Goal: Transaction & Acquisition: Purchase product/service

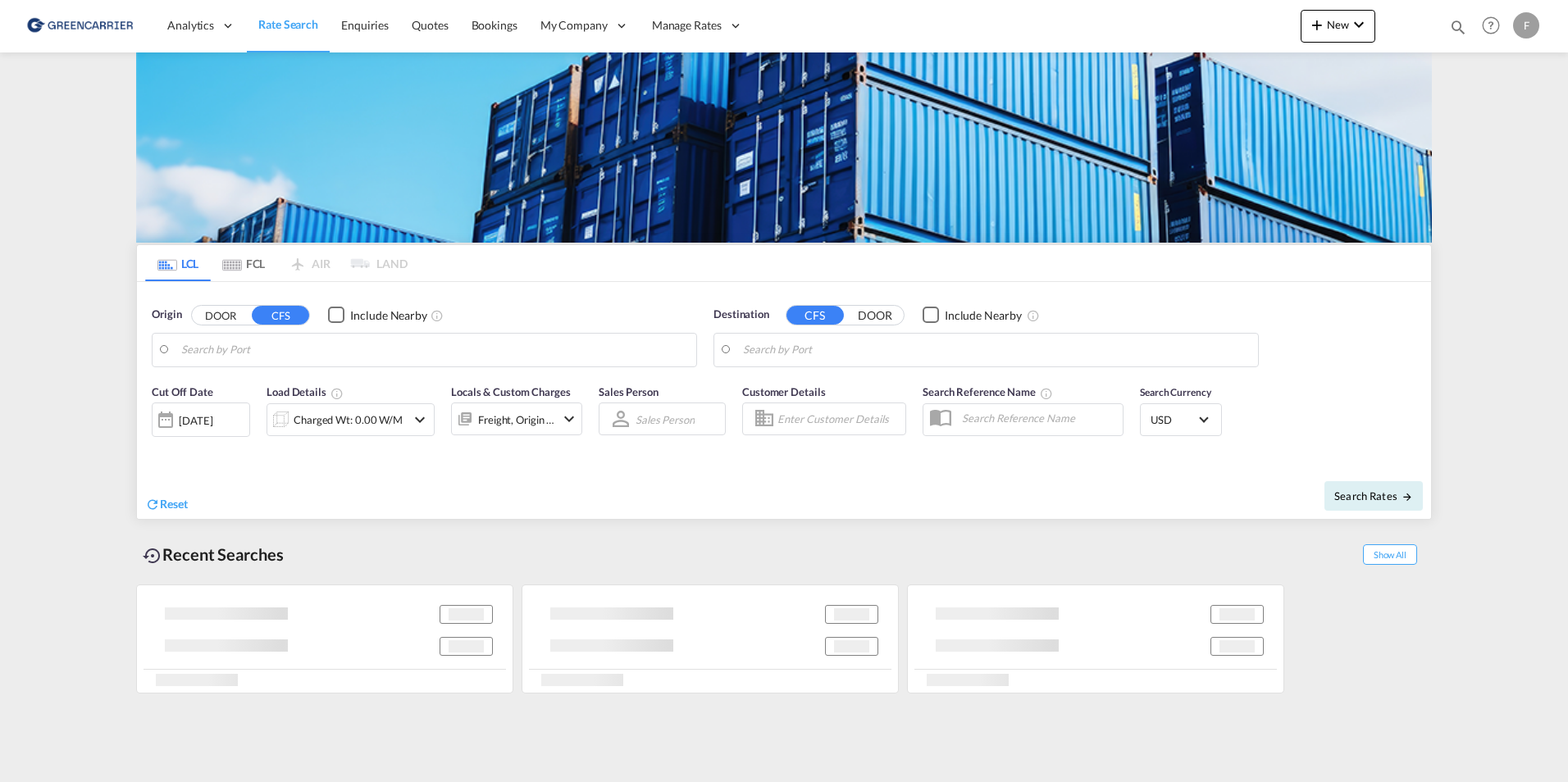
type input "DK-4623, Bjæverskov, Ejby, [GEOGRAPHIC_DATA], Jersie, [GEOGRAPHIC_DATA], [GEOGR…"
type input "[GEOGRAPHIC_DATA], HKHKG"
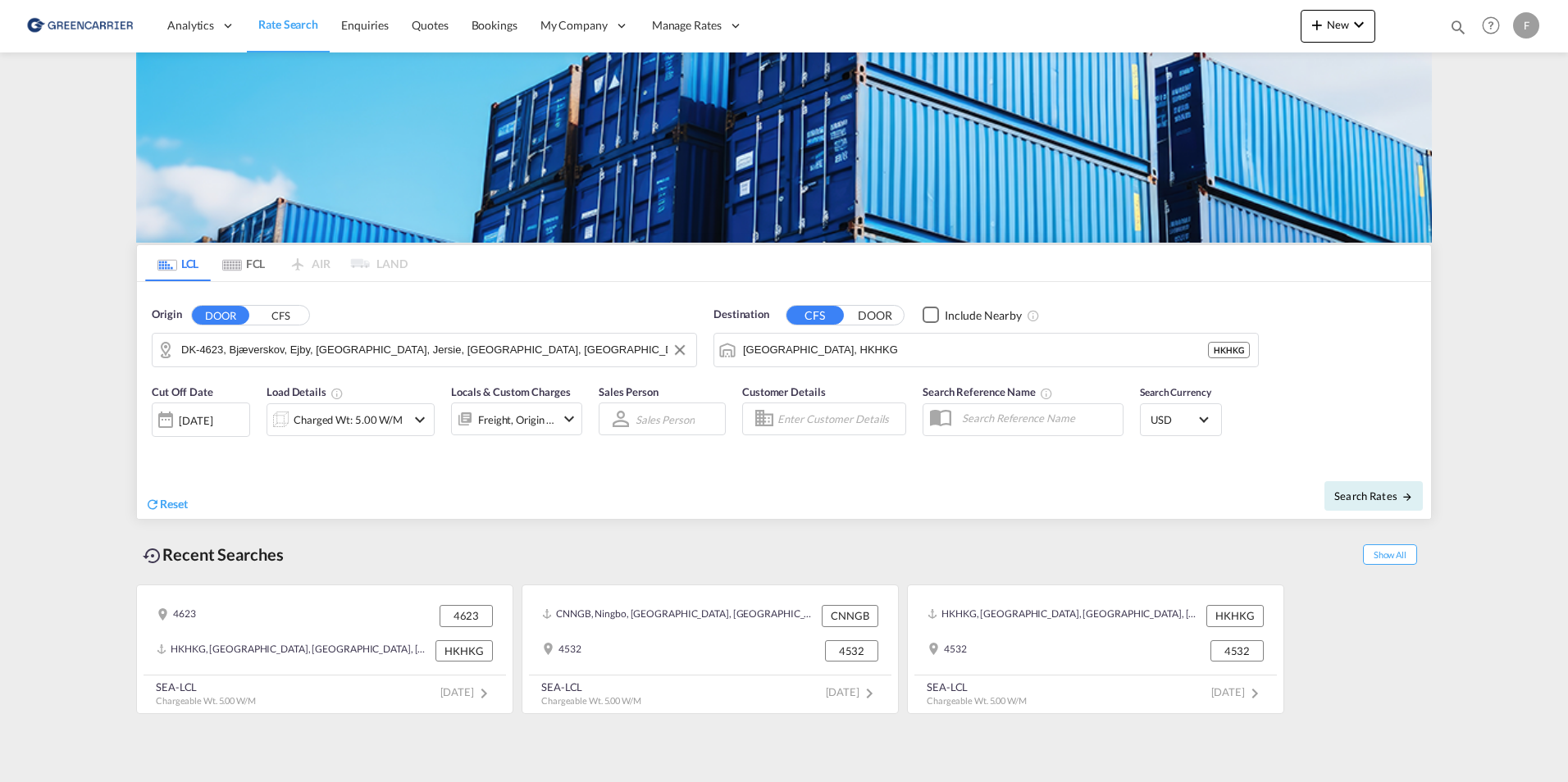
click at [239, 350] on input "DK-4623, Bjæverskov, Ejby, [GEOGRAPHIC_DATA], Jersie, [GEOGRAPHIC_DATA], [GEOGR…" at bounding box center [435, 350] width 507 height 24
click at [287, 301] on div "Origin DOOR CFS DK-4623, [GEOGRAPHIC_DATA], [GEOGRAPHIC_DATA], [GEOGRAPHIC_DATA…" at bounding box center [423, 337] width 561 height 77
click at [288, 316] on button "CFS" at bounding box center [280, 315] width 57 height 19
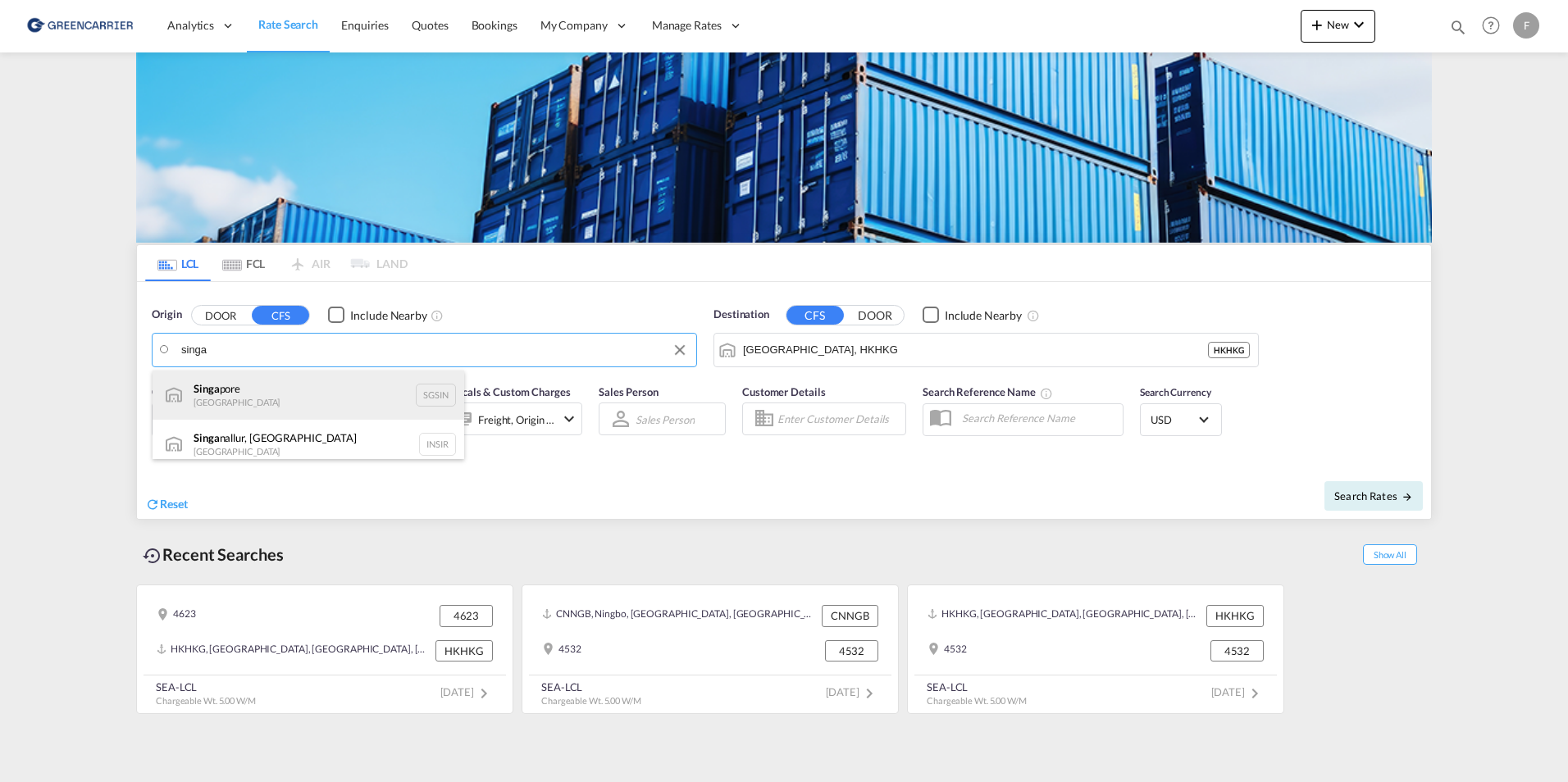
click at [272, 379] on div "Singa pore Singapore SGSIN" at bounding box center [308, 395] width 312 height 49
type input "[GEOGRAPHIC_DATA], SGSIN"
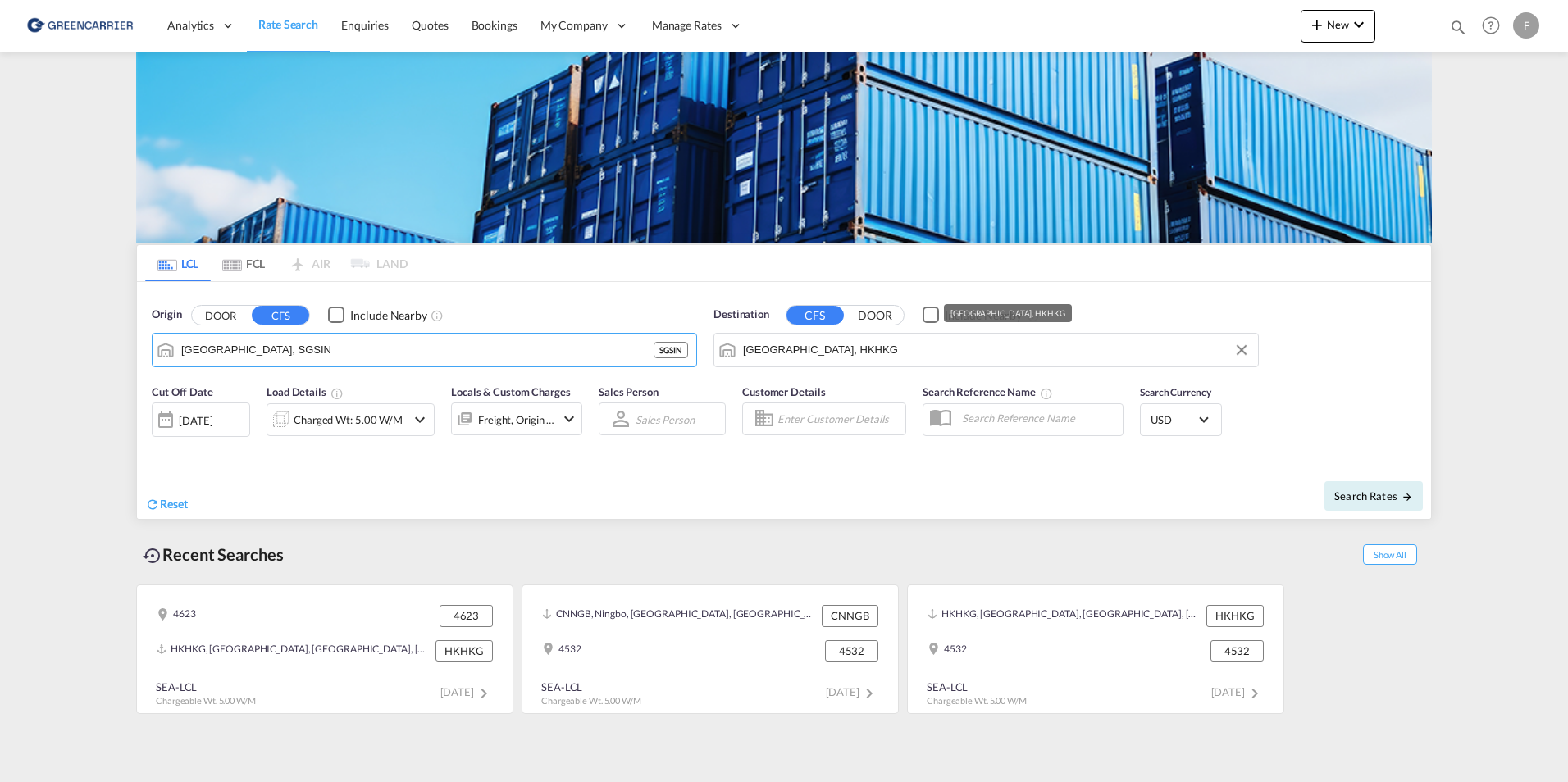
click at [901, 350] on input "[GEOGRAPHIC_DATA], HKHKG" at bounding box center [996, 350] width 507 height 24
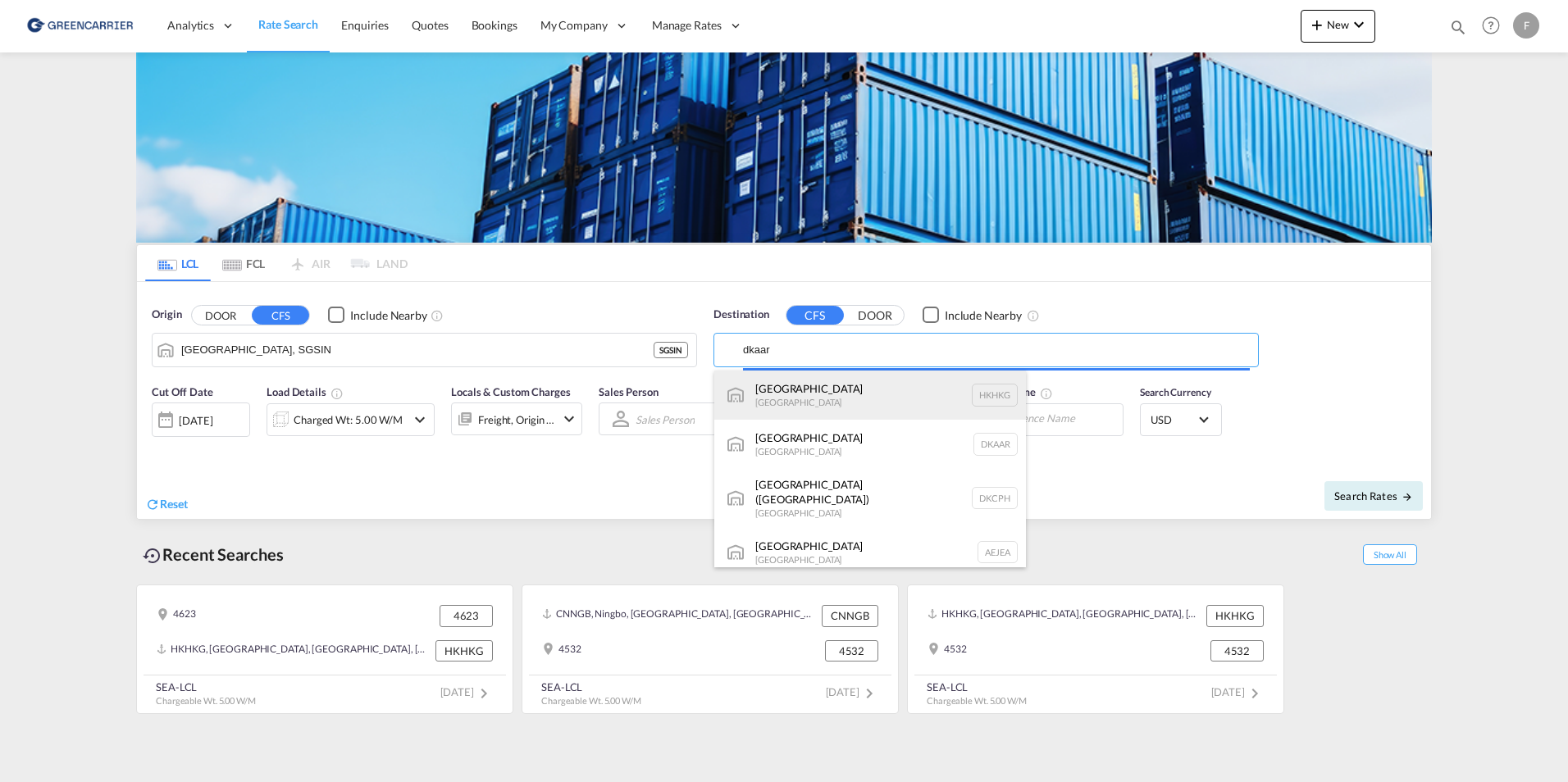
click at [836, 390] on div "[GEOGRAPHIC_DATA] [GEOGRAPHIC_DATA] [GEOGRAPHIC_DATA]" at bounding box center [869, 395] width 312 height 49
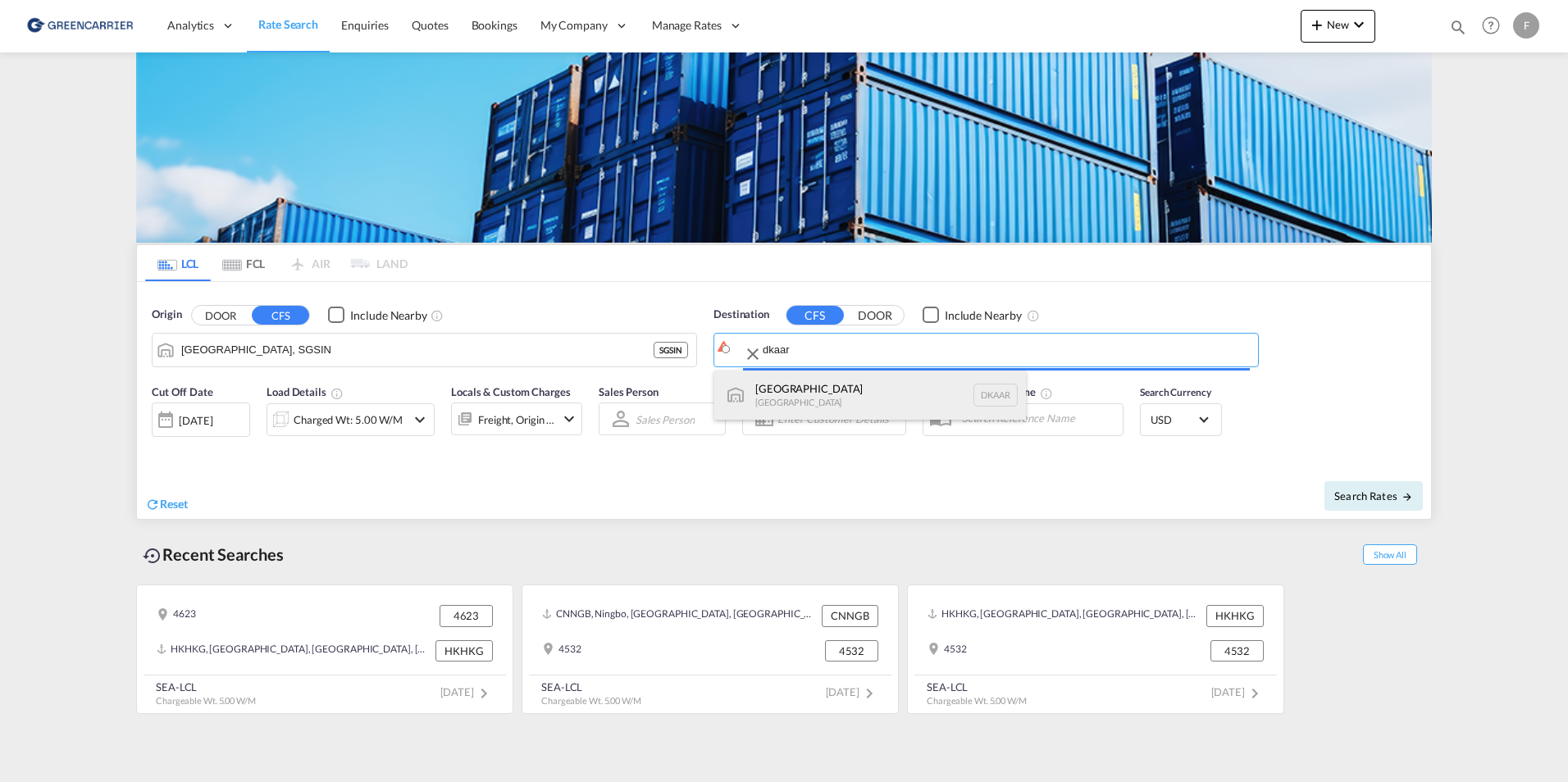
type input "[GEOGRAPHIC_DATA], [GEOGRAPHIC_DATA]"
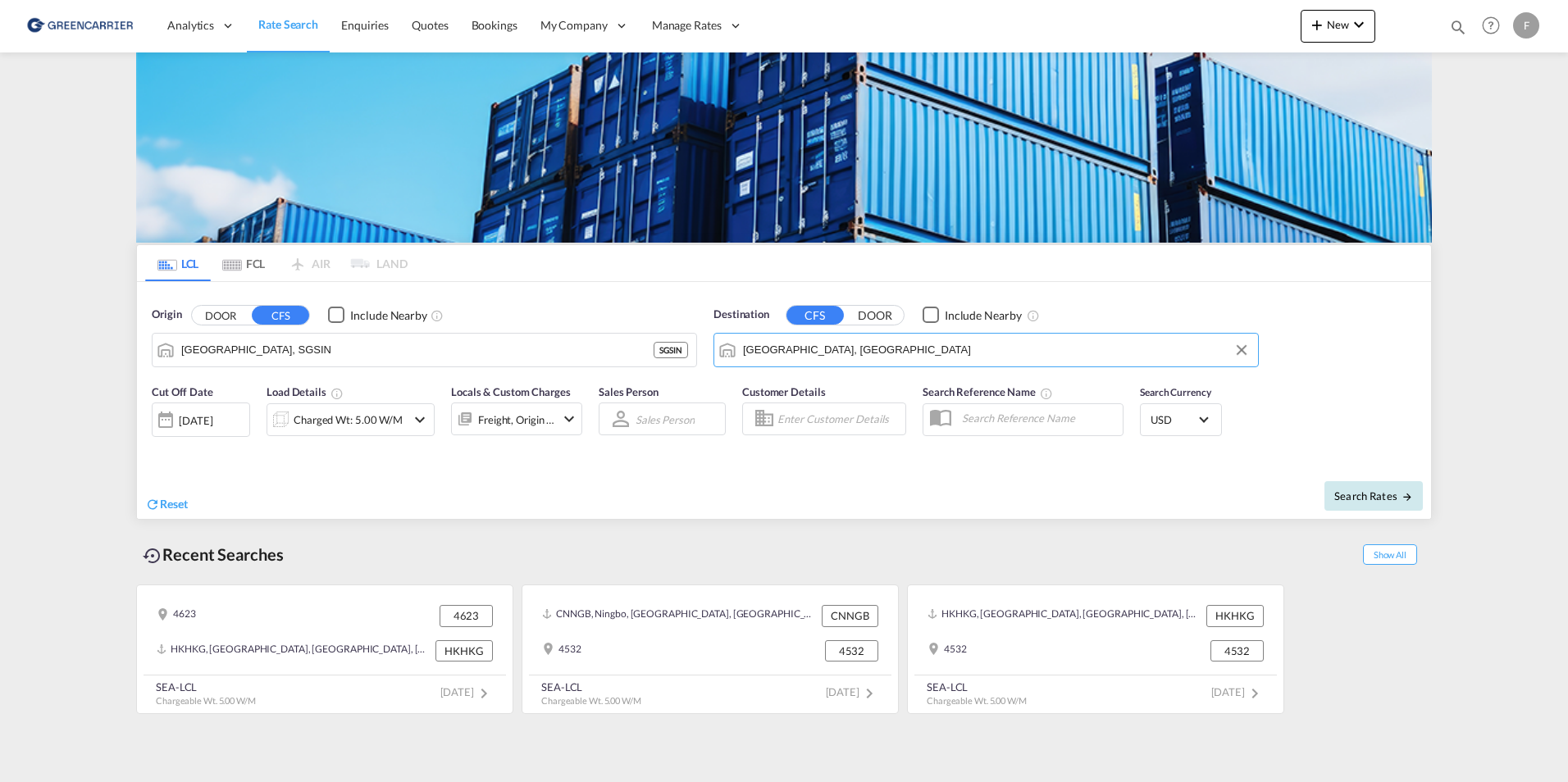
click at [1378, 490] on span "Search Rates" at bounding box center [1373, 496] width 79 height 13
type input "SGSIN to DKAAR / [DATE]"
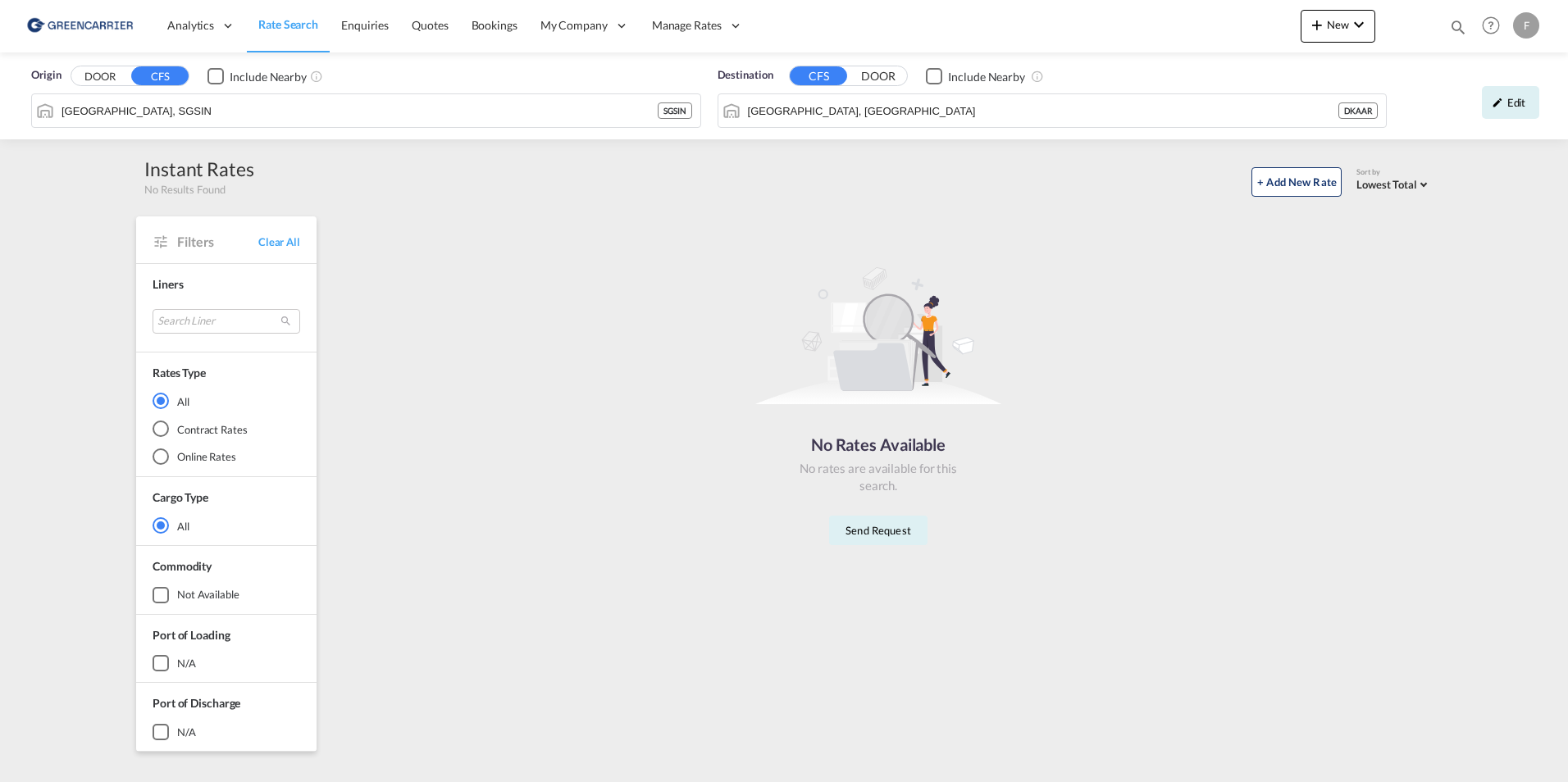
click at [439, 329] on div "No Rates Available No rates are available for this search. Send Request" at bounding box center [878, 399] width 1093 height 350
click at [271, 117] on input "[GEOGRAPHIC_DATA], SGSIN" at bounding box center [377, 110] width 631 height 24
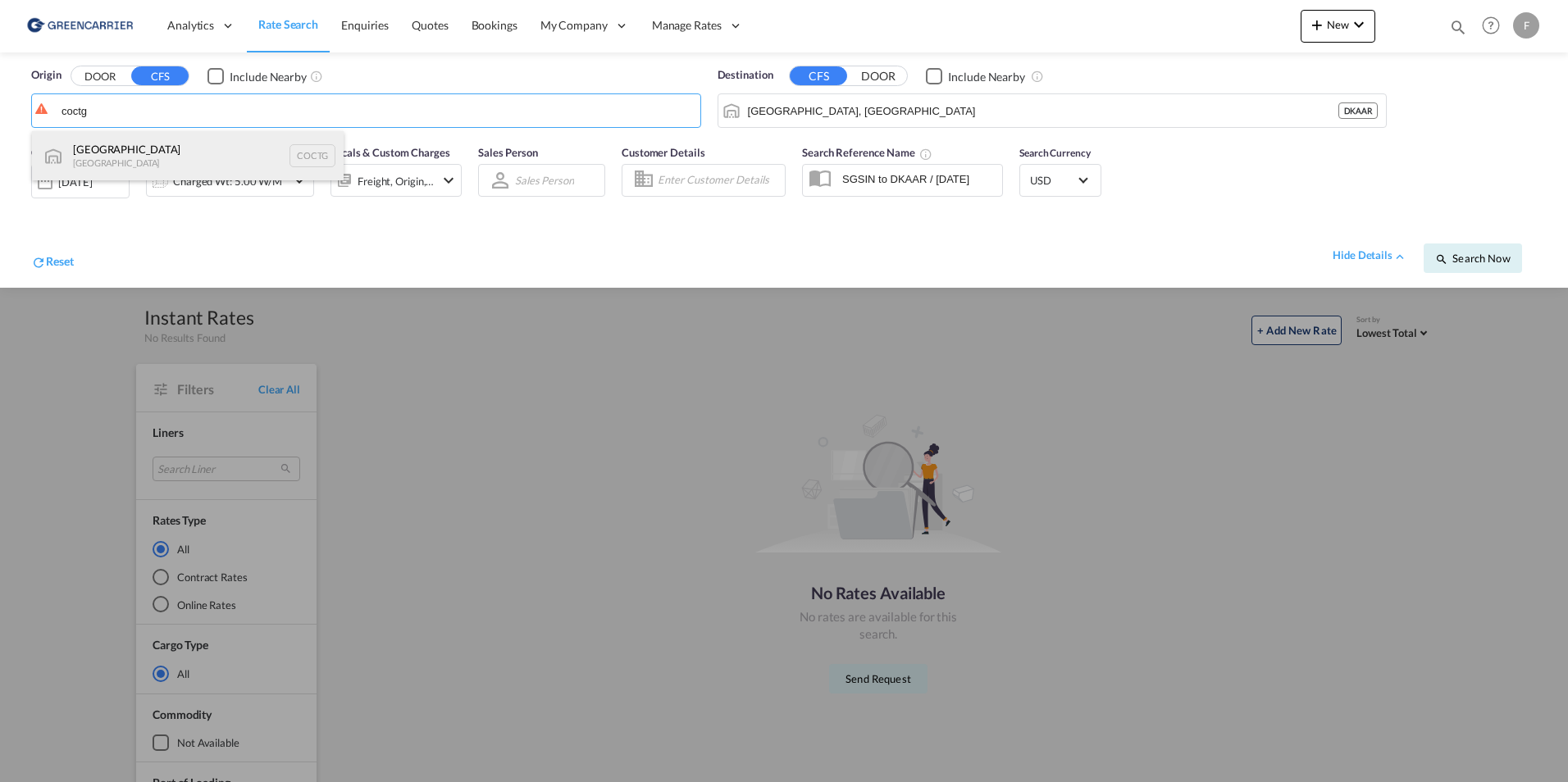
click at [174, 156] on div "Cartagena [GEOGRAPHIC_DATA] COCTG" at bounding box center [187, 155] width 312 height 49
type input "[GEOGRAPHIC_DATA], COCTG"
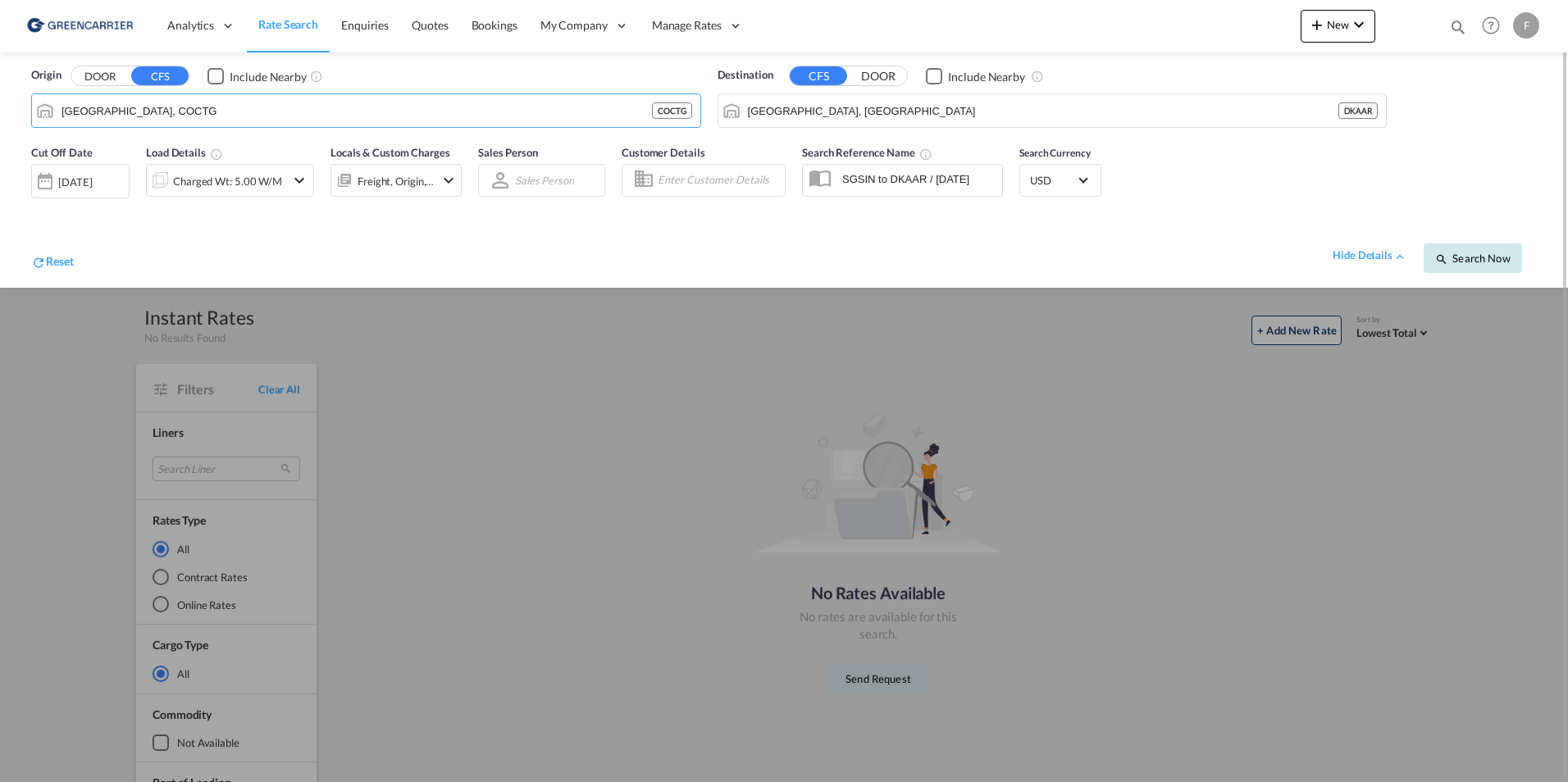
click at [1498, 266] on button "Search Now" at bounding box center [1472, 259] width 98 height 30
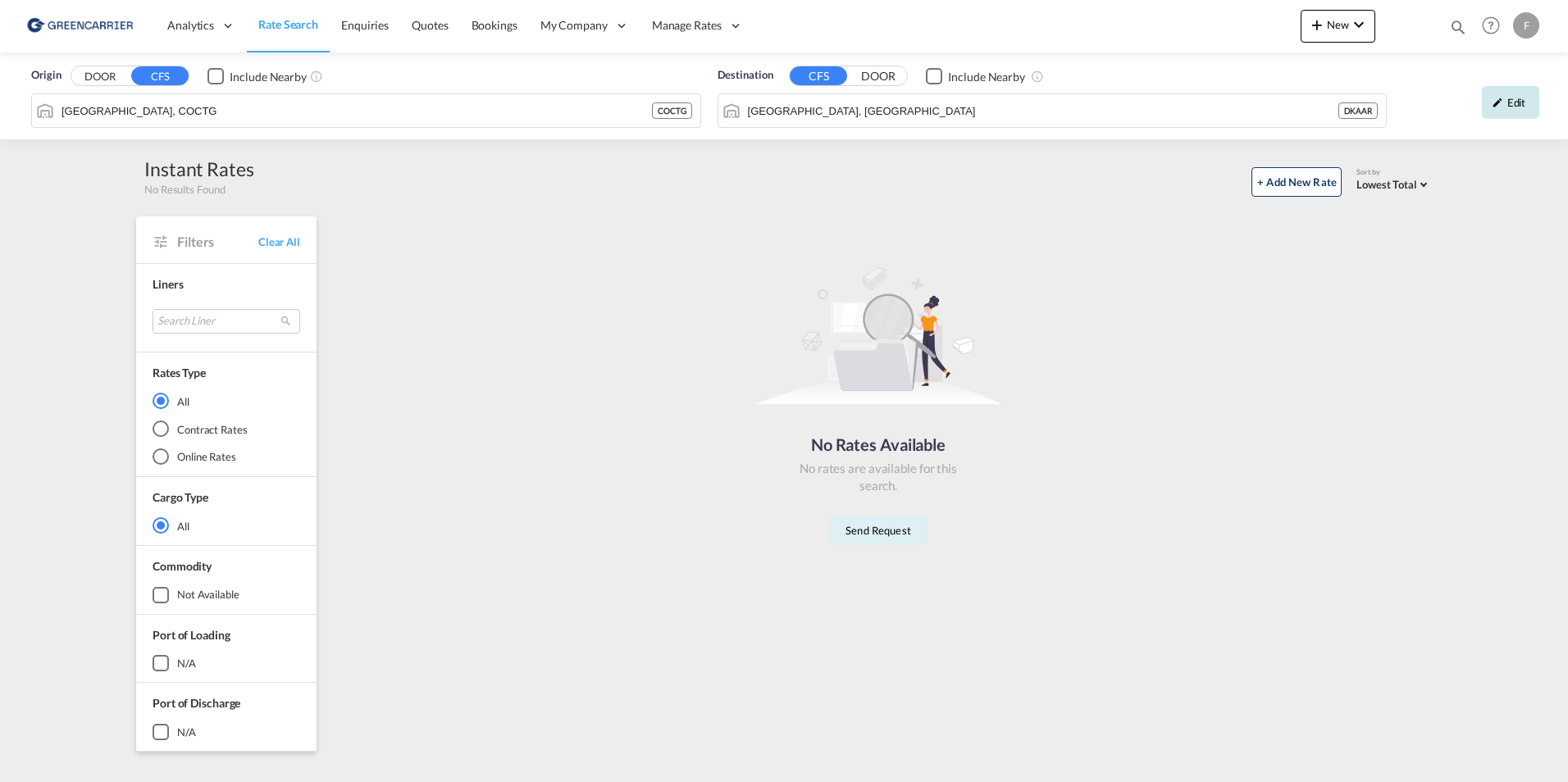
click at [1505, 109] on div "Edit" at bounding box center [1510, 102] width 57 height 33
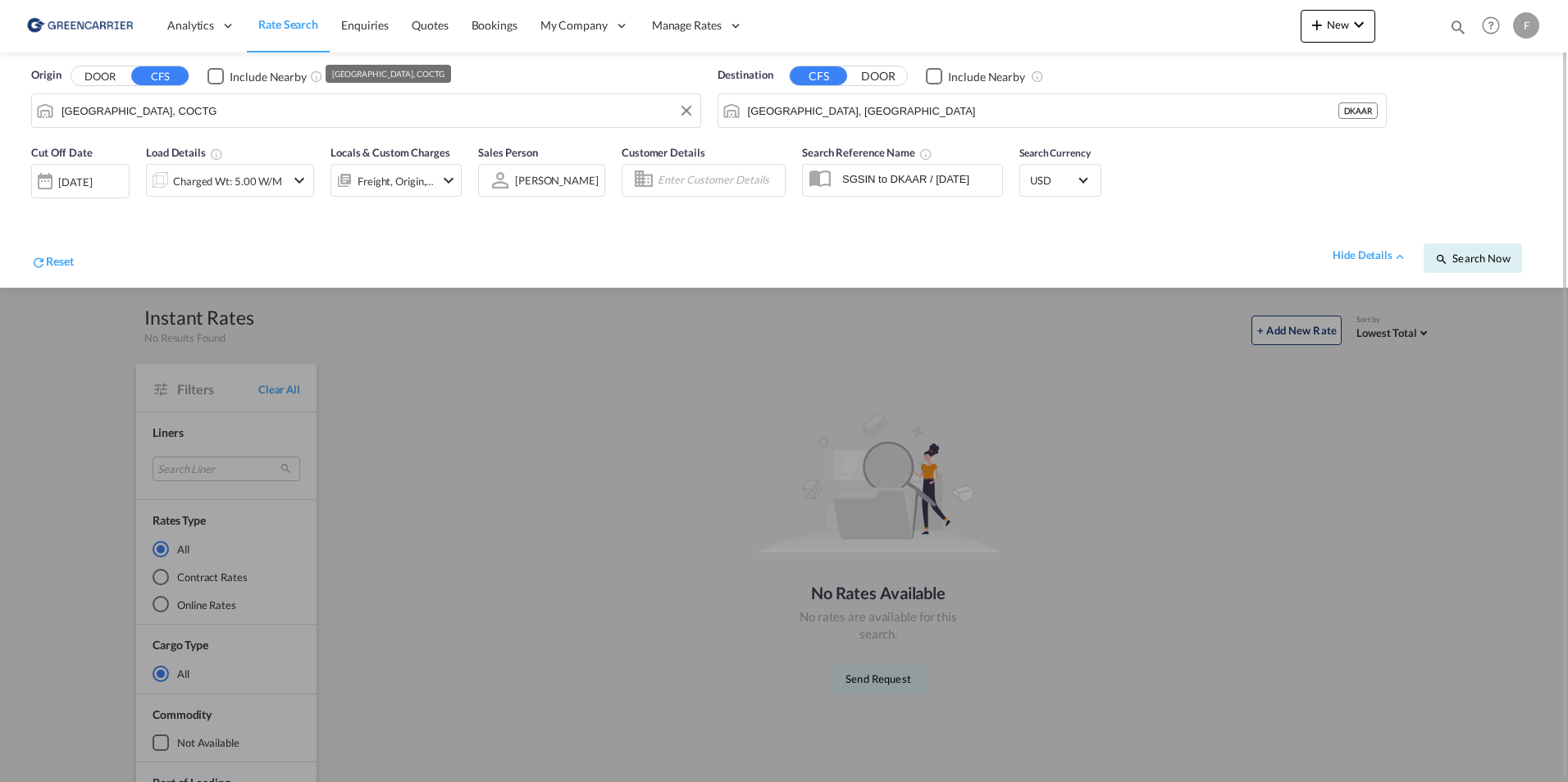
click at [463, 123] on md-autocomplete-wrap "[GEOGRAPHIC_DATA], COCTG" at bounding box center [377, 115] width 632 height 33
click at [449, 110] on input "[GEOGRAPHIC_DATA], COCTG" at bounding box center [377, 110] width 631 height 24
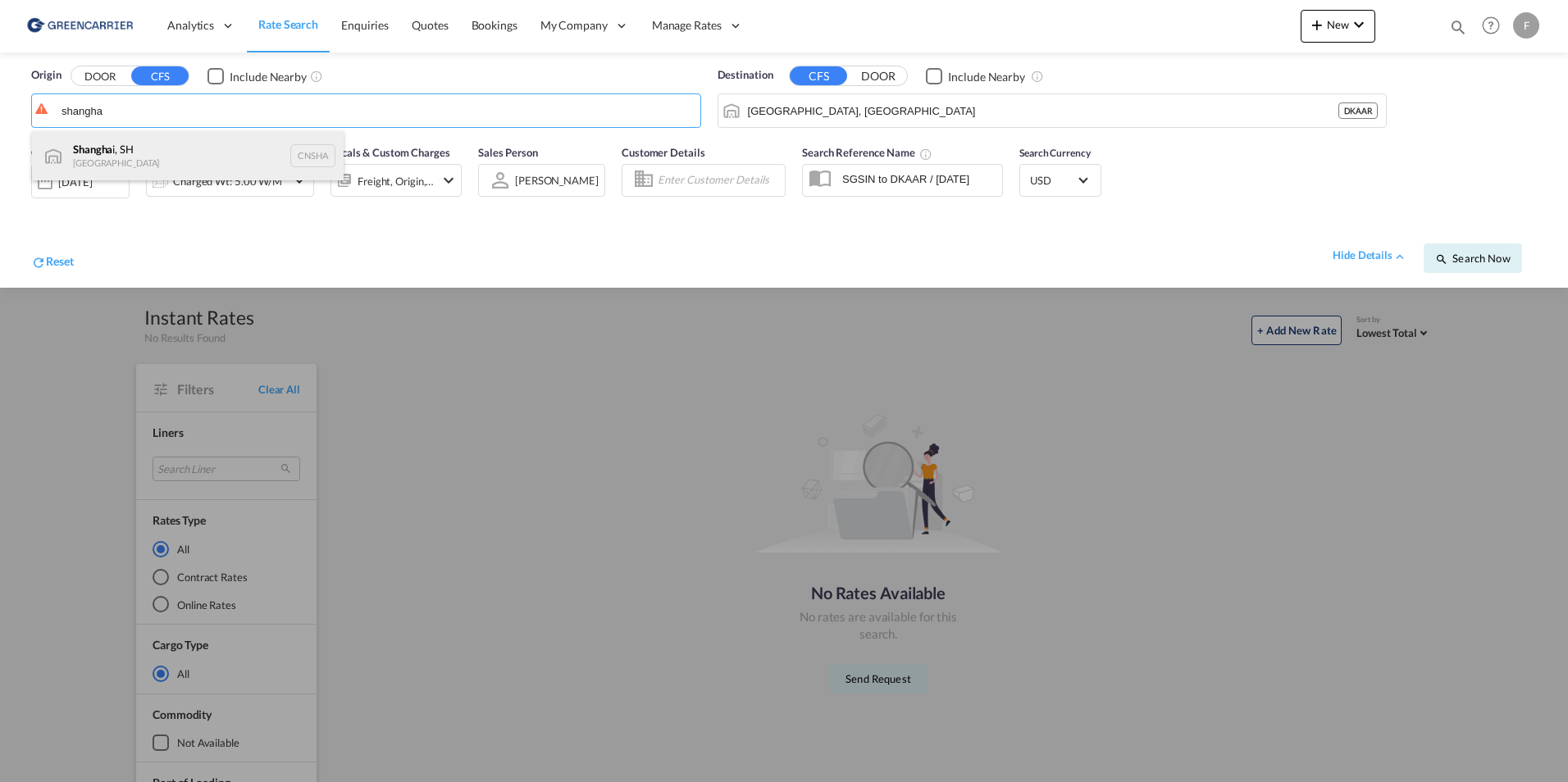
click at [161, 141] on div "Shangha i, SH China CNSHA" at bounding box center [187, 155] width 312 height 49
type input "[GEOGRAPHIC_DATA], SH, CNSHA"
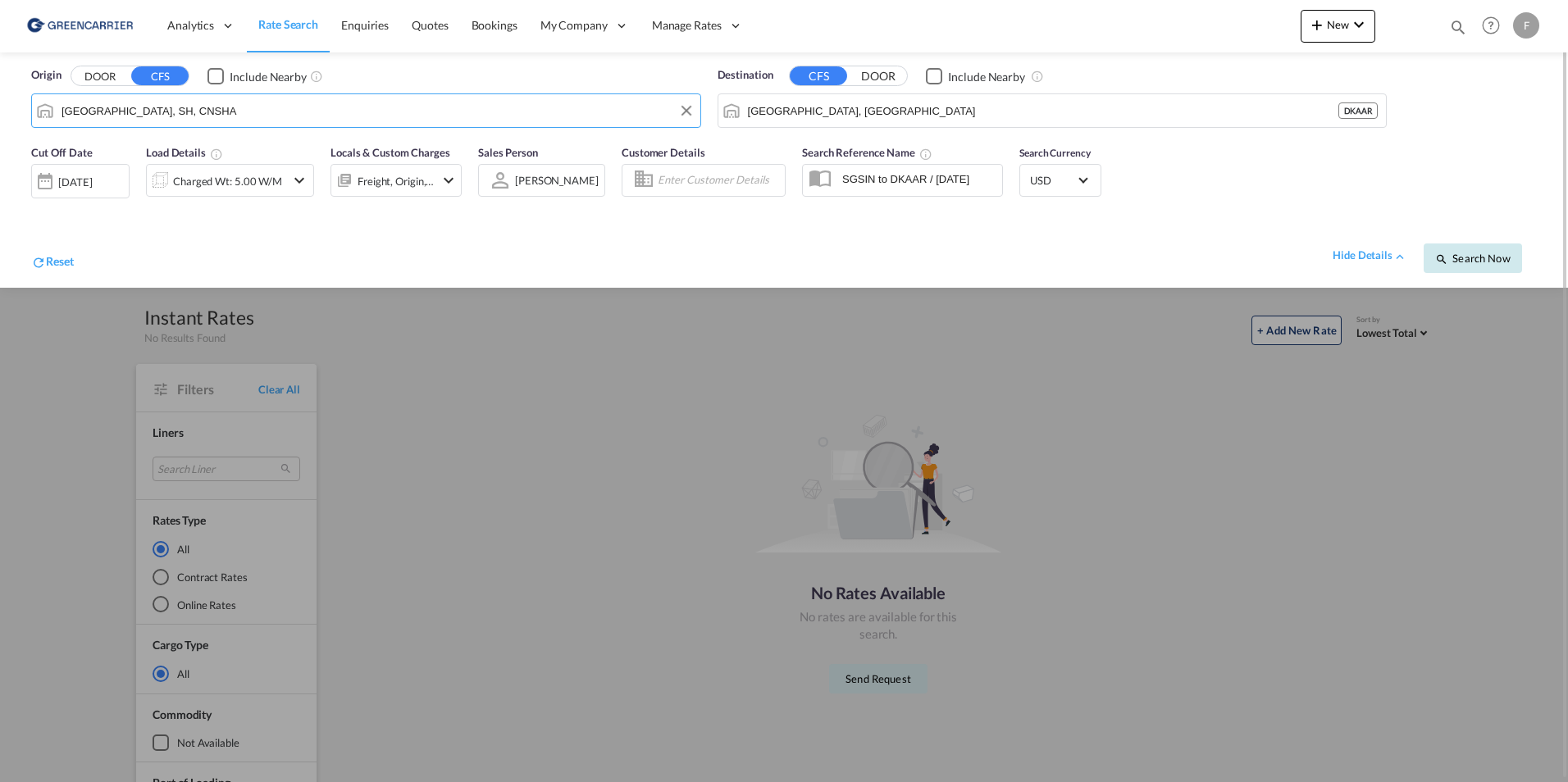
drag, startPoint x: 1450, startPoint y: 246, endPoint x: 1463, endPoint y: 255, distance: 15.8
click at [1451, 246] on button "Search Now" at bounding box center [1472, 259] width 98 height 30
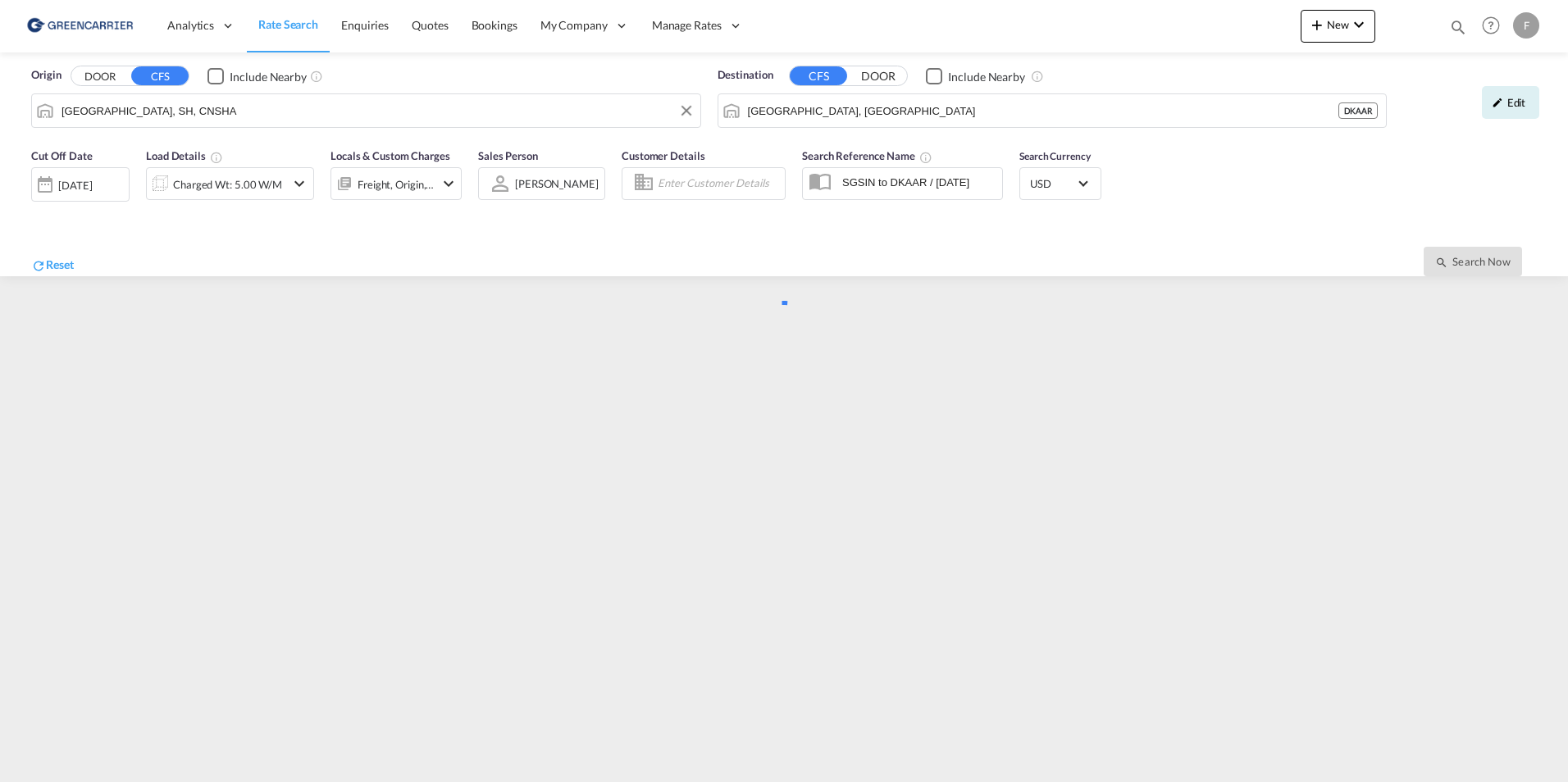
click at [1466, 259] on div "Origin DOOR CFS Include Nearby [GEOGRAPHIC_DATA], SH, CNSHA Destination CFS DOO…" at bounding box center [784, 197] width 1568 height 290
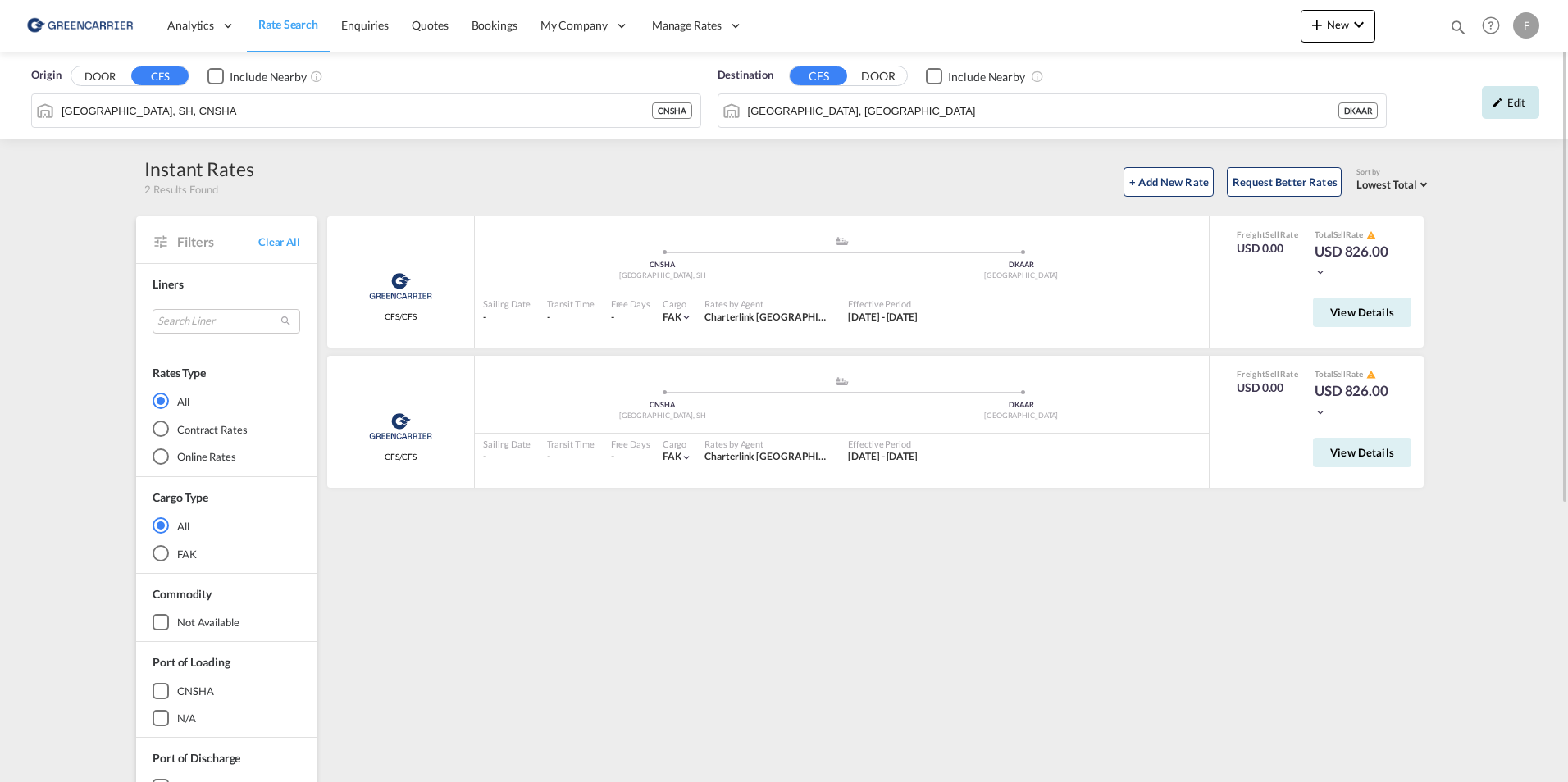
click at [1516, 114] on div "Edit" at bounding box center [1510, 102] width 57 height 33
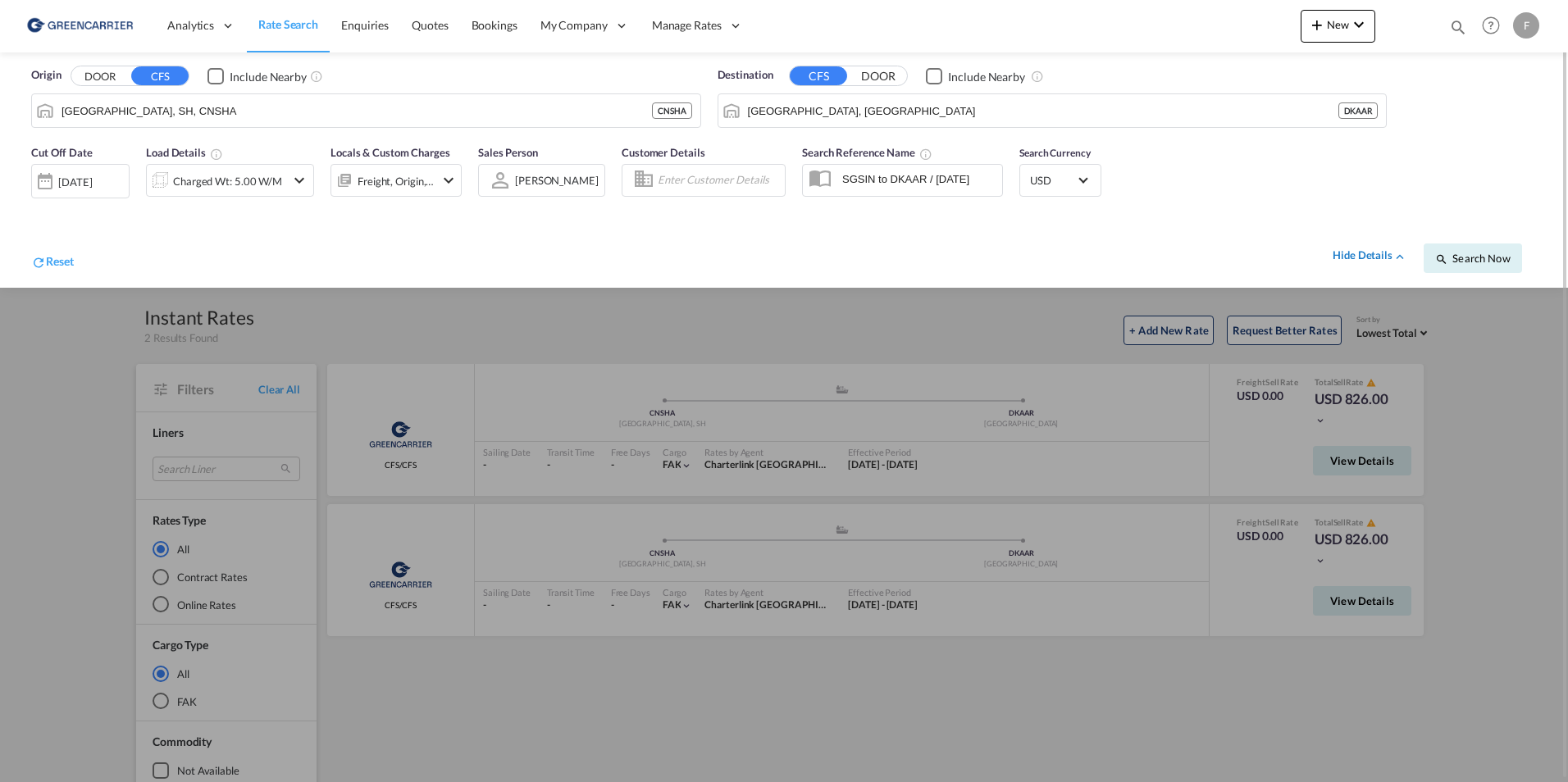
click at [1368, 261] on div "hide details" at bounding box center [1369, 255] width 75 height 16
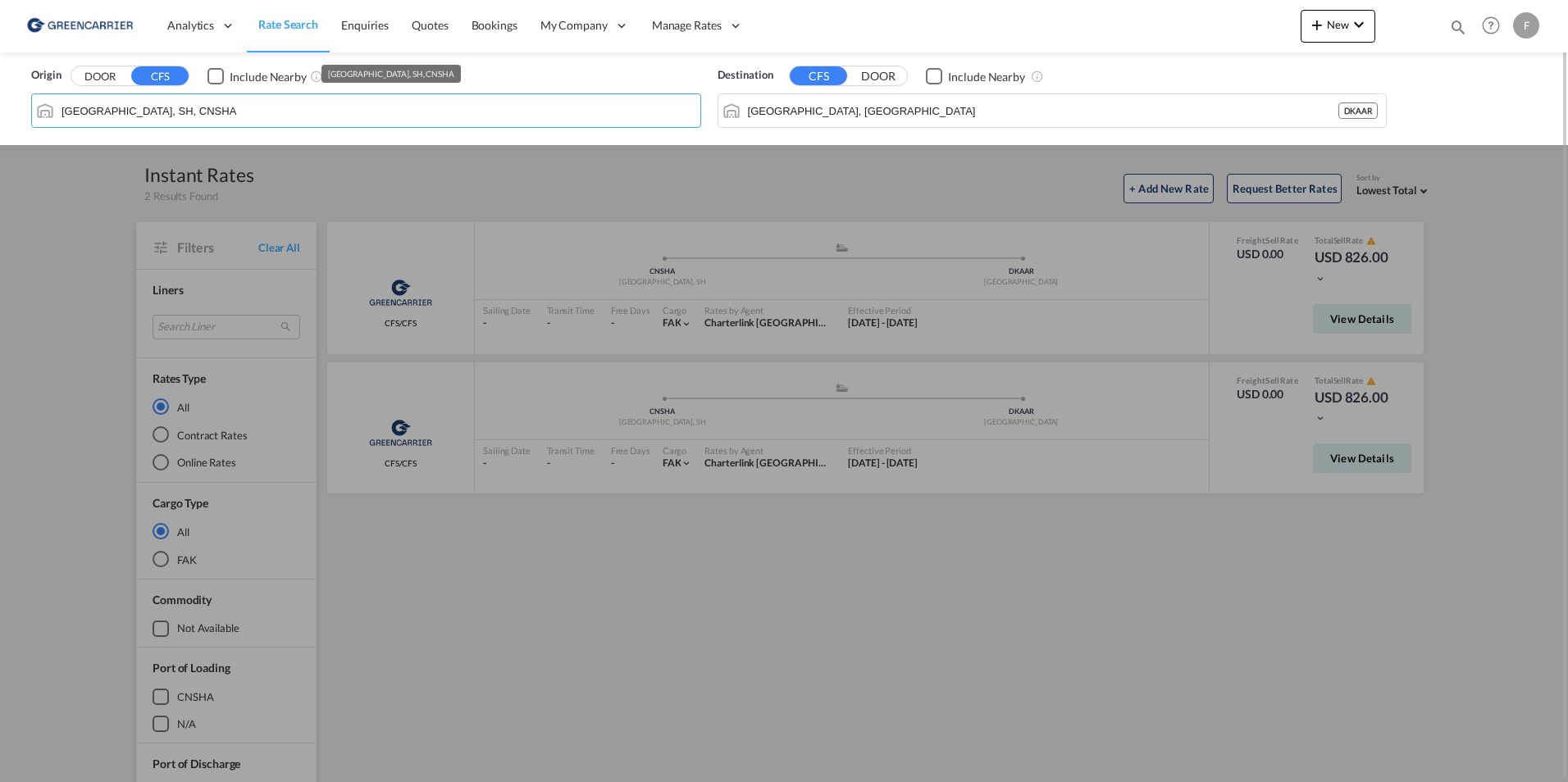
click at [165, 109] on input "[GEOGRAPHIC_DATA], SH, CNSHA" at bounding box center [377, 110] width 631 height 24
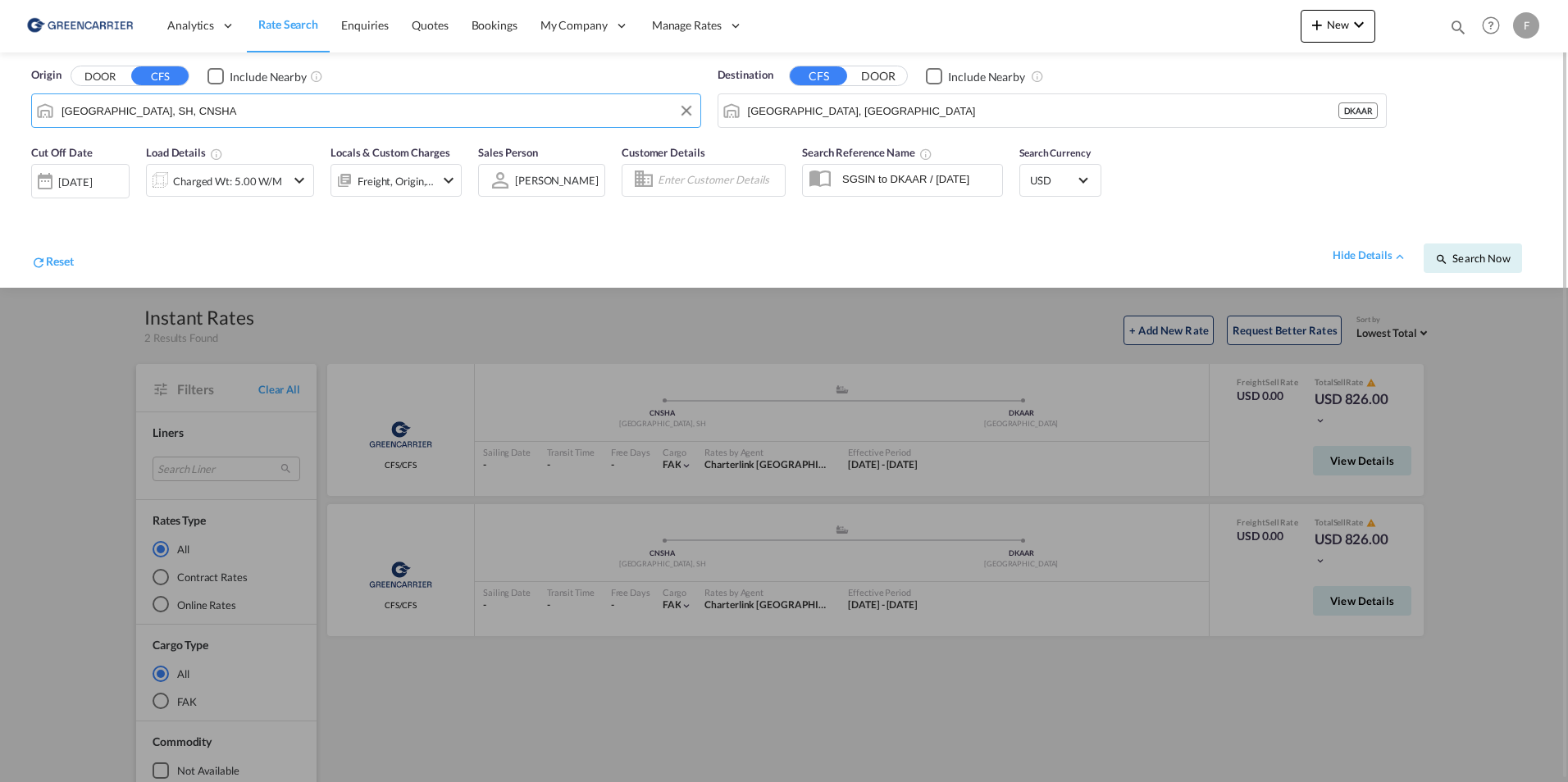
type input "c"
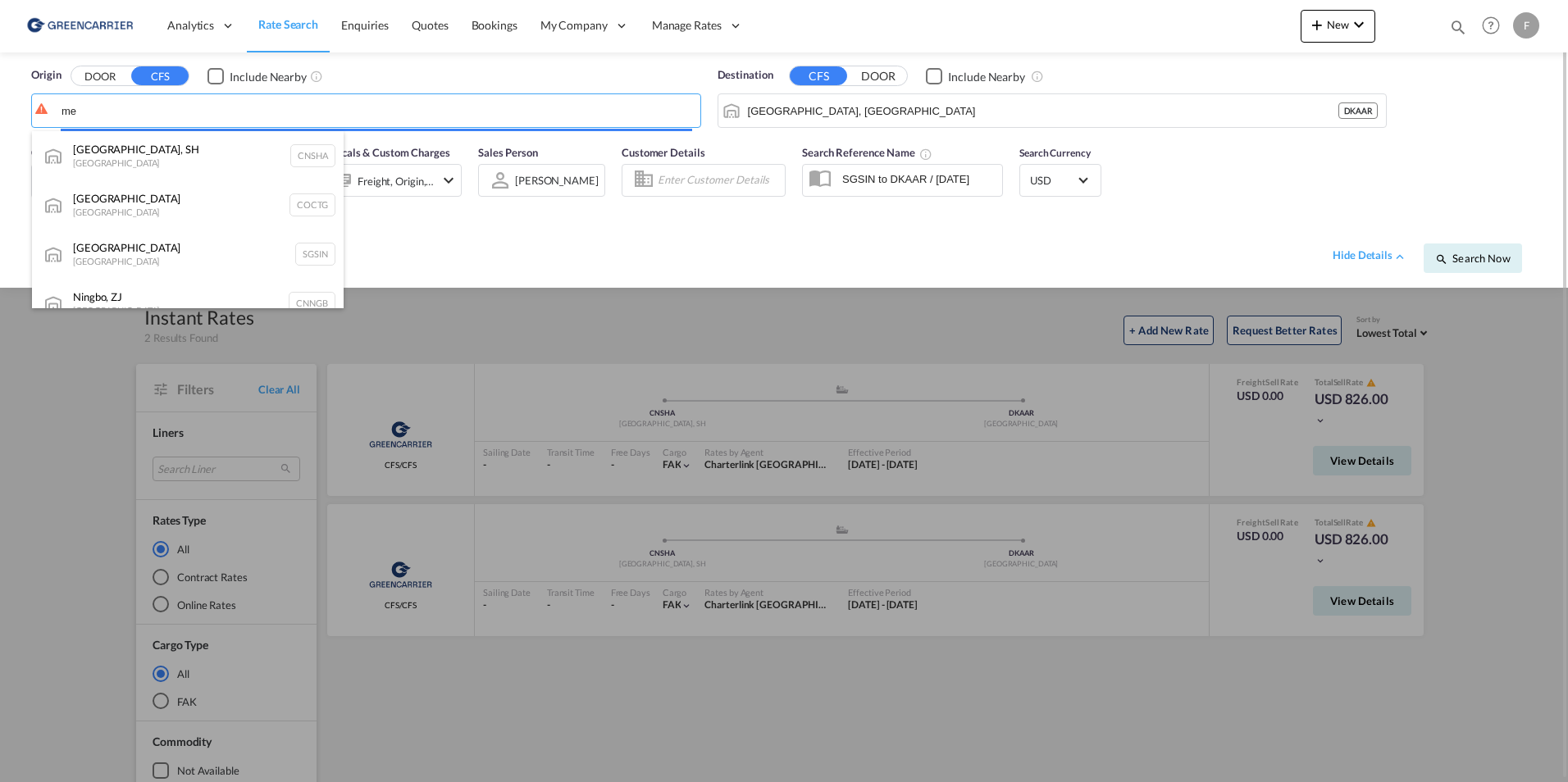
type input "m"
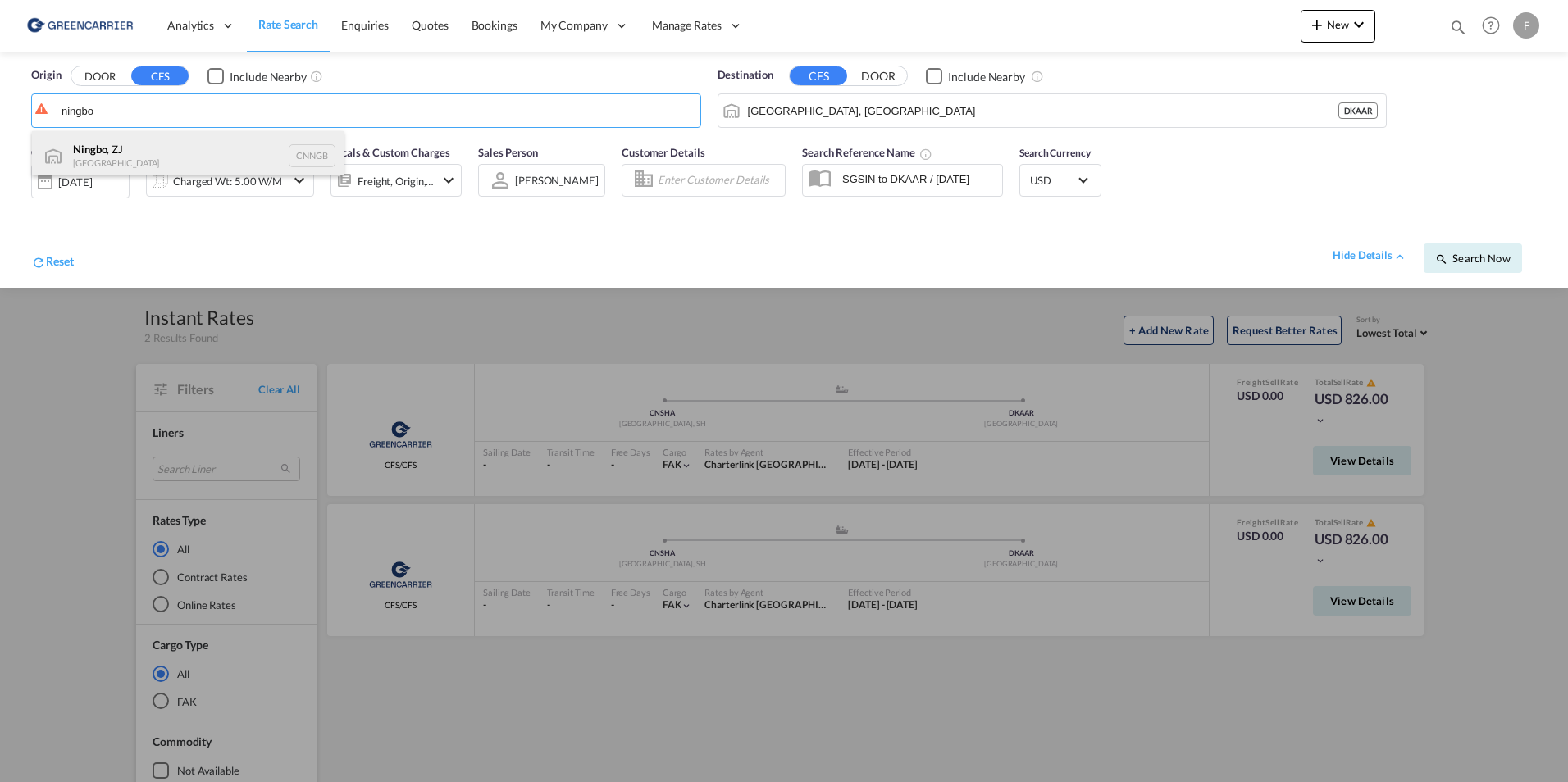
click at [172, 151] on div "Ningbo , ZJ China CNNGB" at bounding box center [187, 155] width 312 height 49
type input "Ningbo, ZJ, CNNGB"
click at [1447, 269] on button "Search Now" at bounding box center [1472, 259] width 98 height 30
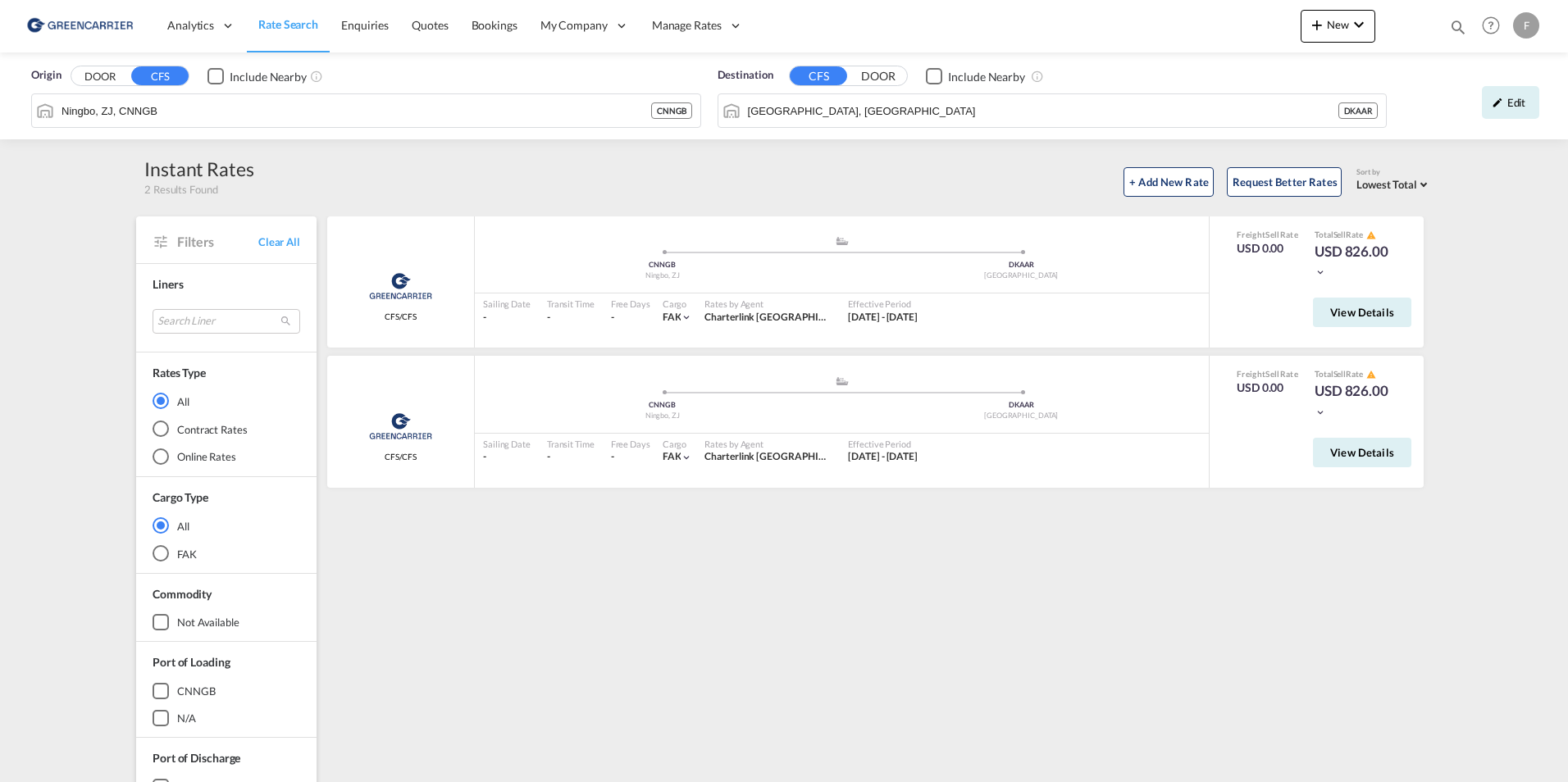
click at [885, 78] on button "DOOR" at bounding box center [878, 76] width 57 height 19
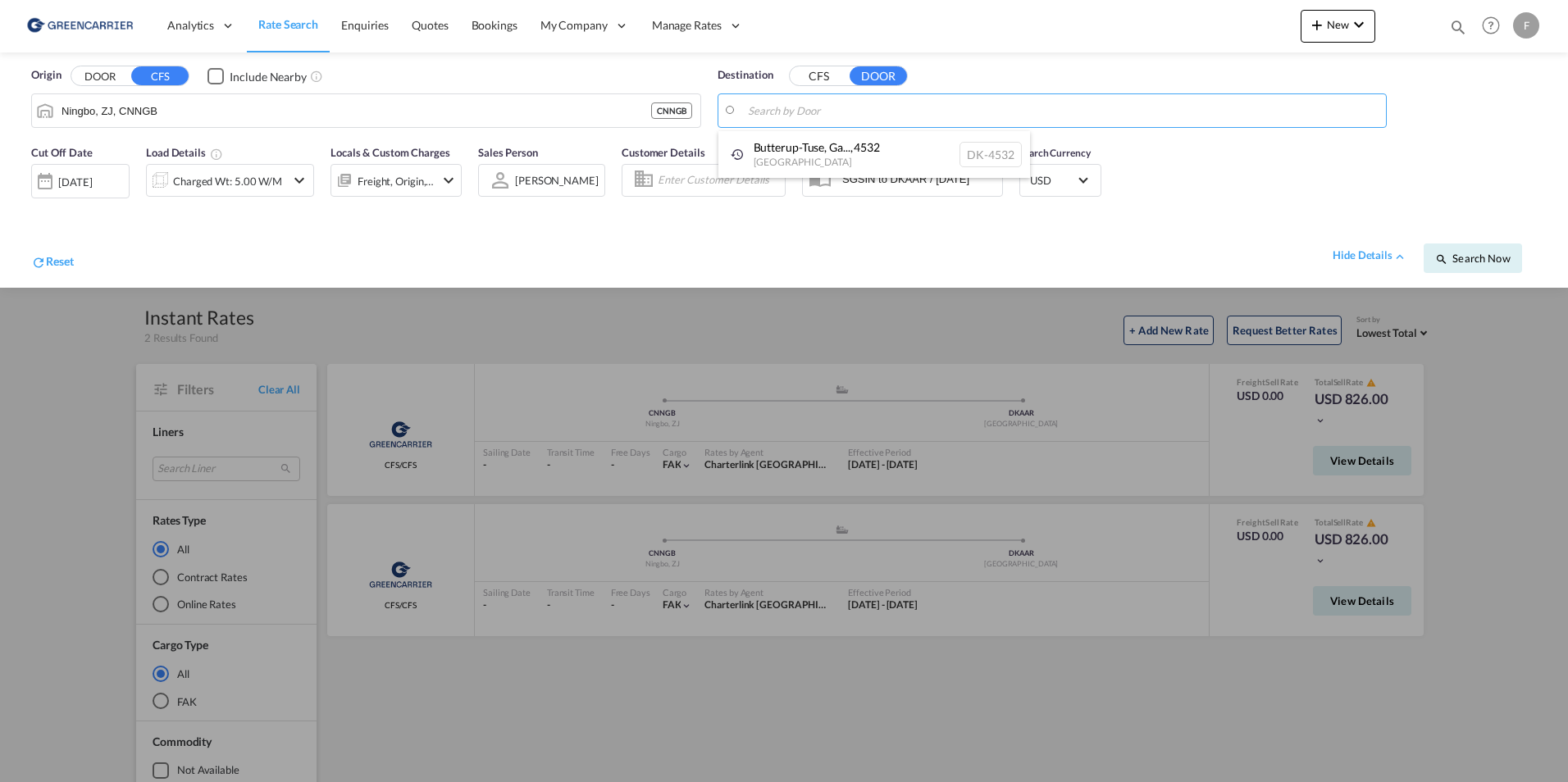
click at [843, 108] on body "Analytics Reports Dashboard Rate Search Enquiries Quotes Bookings" at bounding box center [784, 391] width 1568 height 782
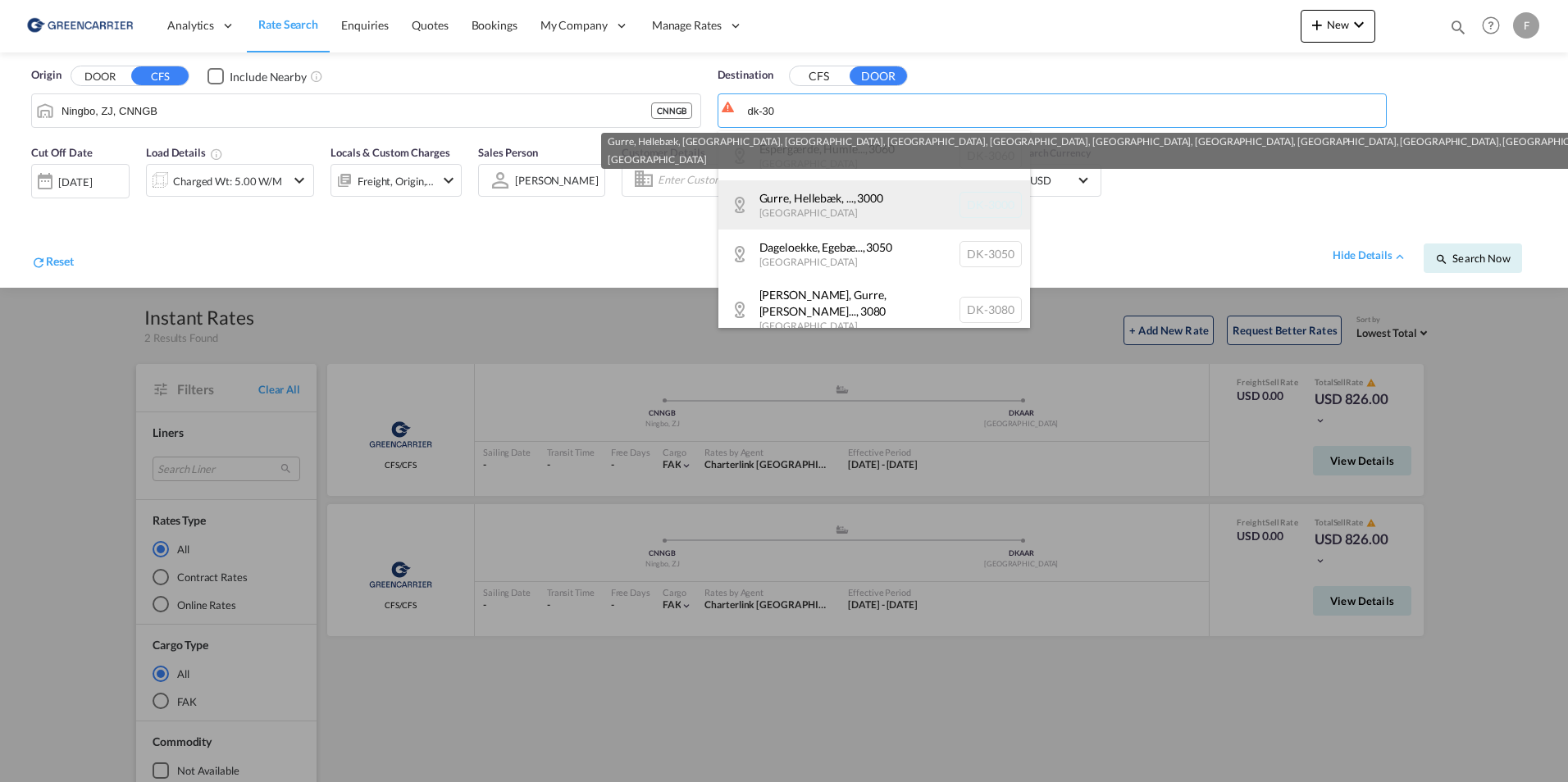
click at [826, 201] on div "Gurre, Hellebæk, ... , 3000 Denmark DK-3000" at bounding box center [874, 205] width 312 height 49
type input "DK-3000, Gurre, [GEOGRAPHIC_DATA], [GEOGRAPHIC_DATA], [GEOGRAPHIC_DATA], [GEOGR…"
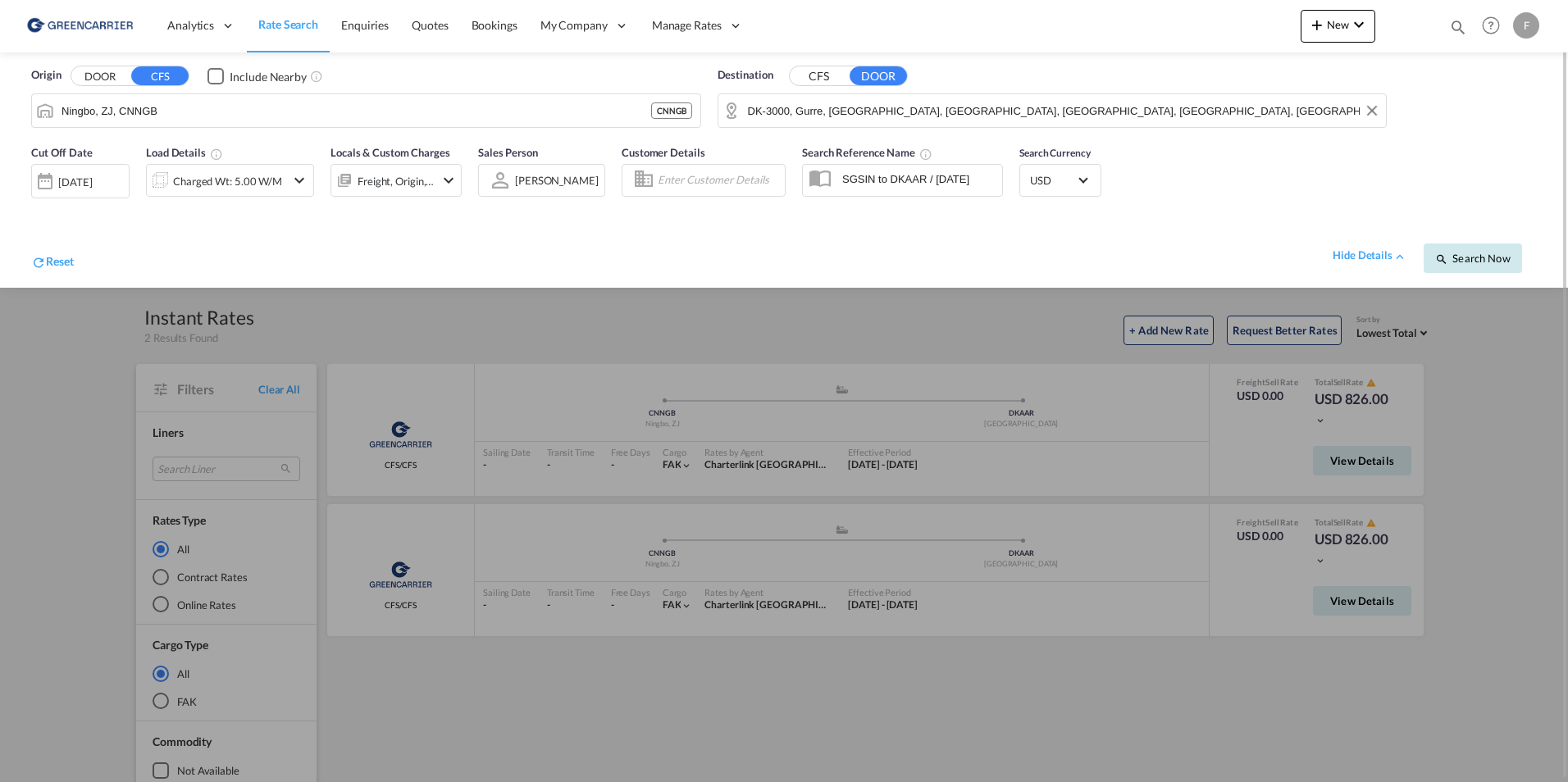
click at [1470, 267] on button "Search Now" at bounding box center [1472, 259] width 98 height 30
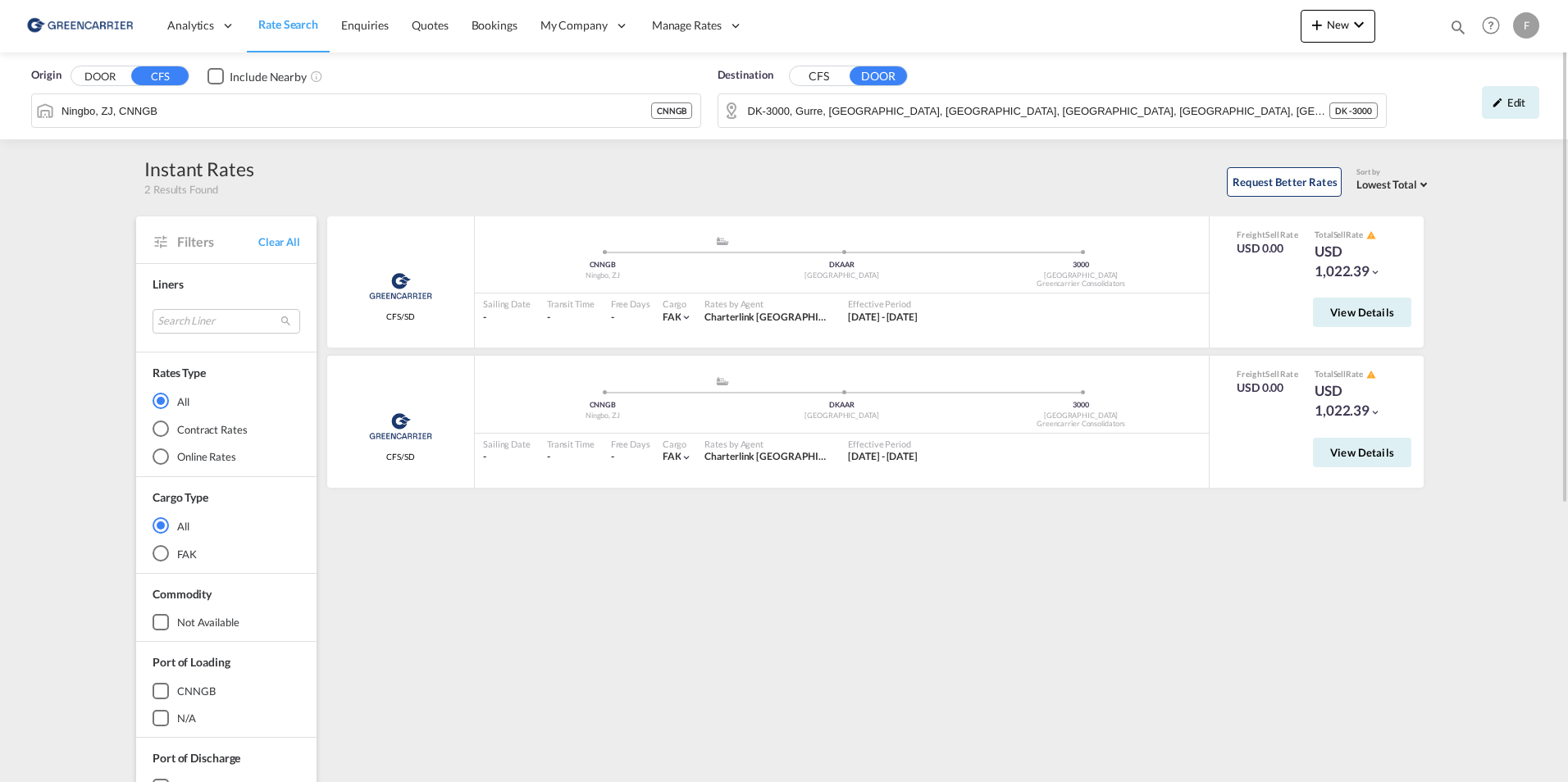
click at [82, 297] on div "Origin DOOR CFS Include Nearby Ningbo, ZJ, CNNGB CNNGB Destination CFS DOOR DK-…" at bounding box center [784, 634] width 1568 height 1163
click at [550, 549] on div "Greencarrier Consolidators CFS/SD added by you .a{fill:#aaa8ad;} .a{fill:#aaa8a…" at bounding box center [878, 708] width 1107 height 984
click at [870, 188] on div "Request Better Rates Sort by Lowest Total Lowest Freight Lowest Total Fastest T…" at bounding box center [843, 180] width 1178 height 35
click at [505, 205] on div "rates loading Greencarrier Consolidators CFS/SD added by you .a{fill:#aaa8ad;} …" at bounding box center [878, 708] width 1107 height 1014
click at [1366, 311] on span "View Details" at bounding box center [1362, 312] width 64 height 13
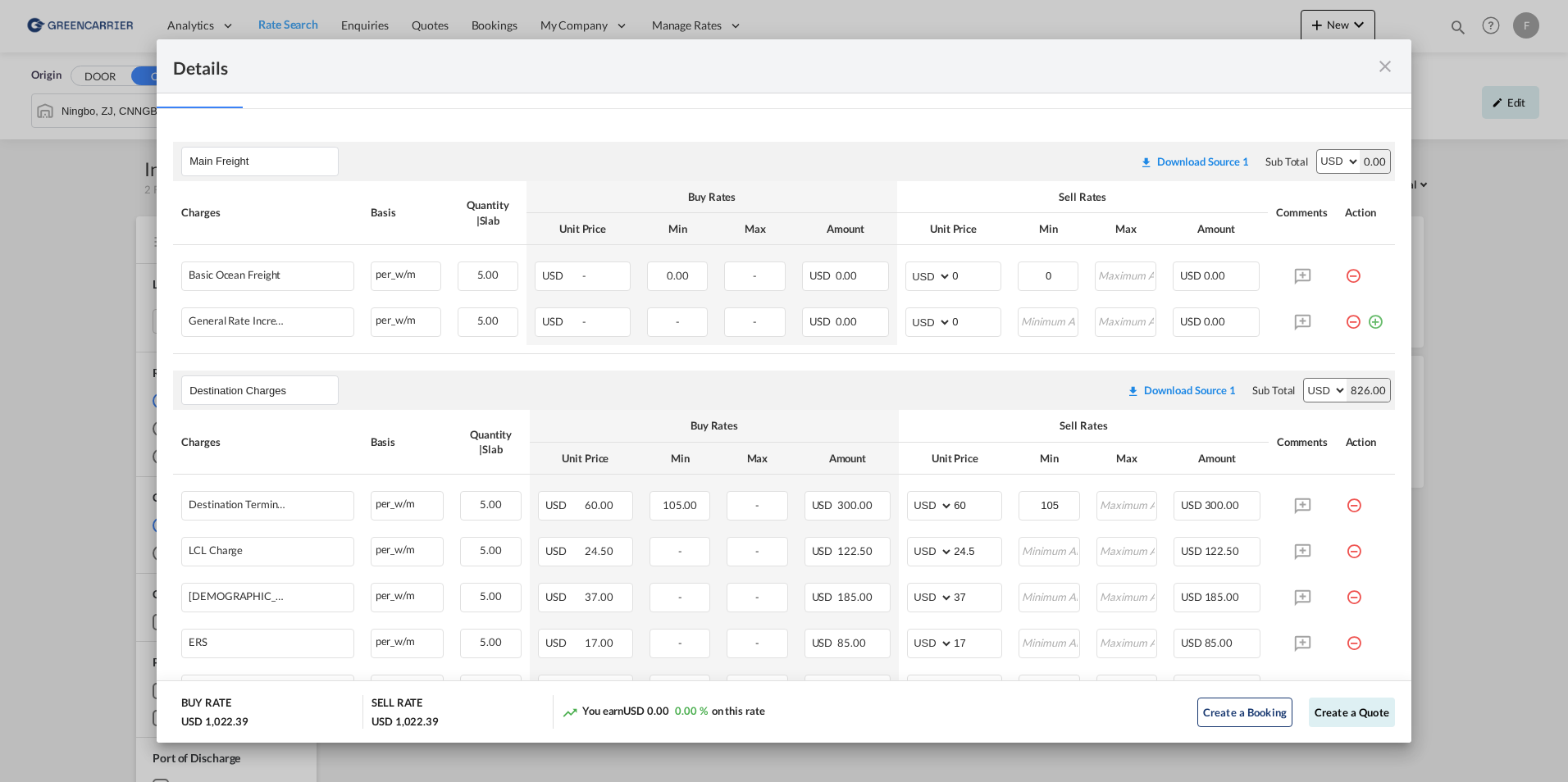
scroll to position [64, 0]
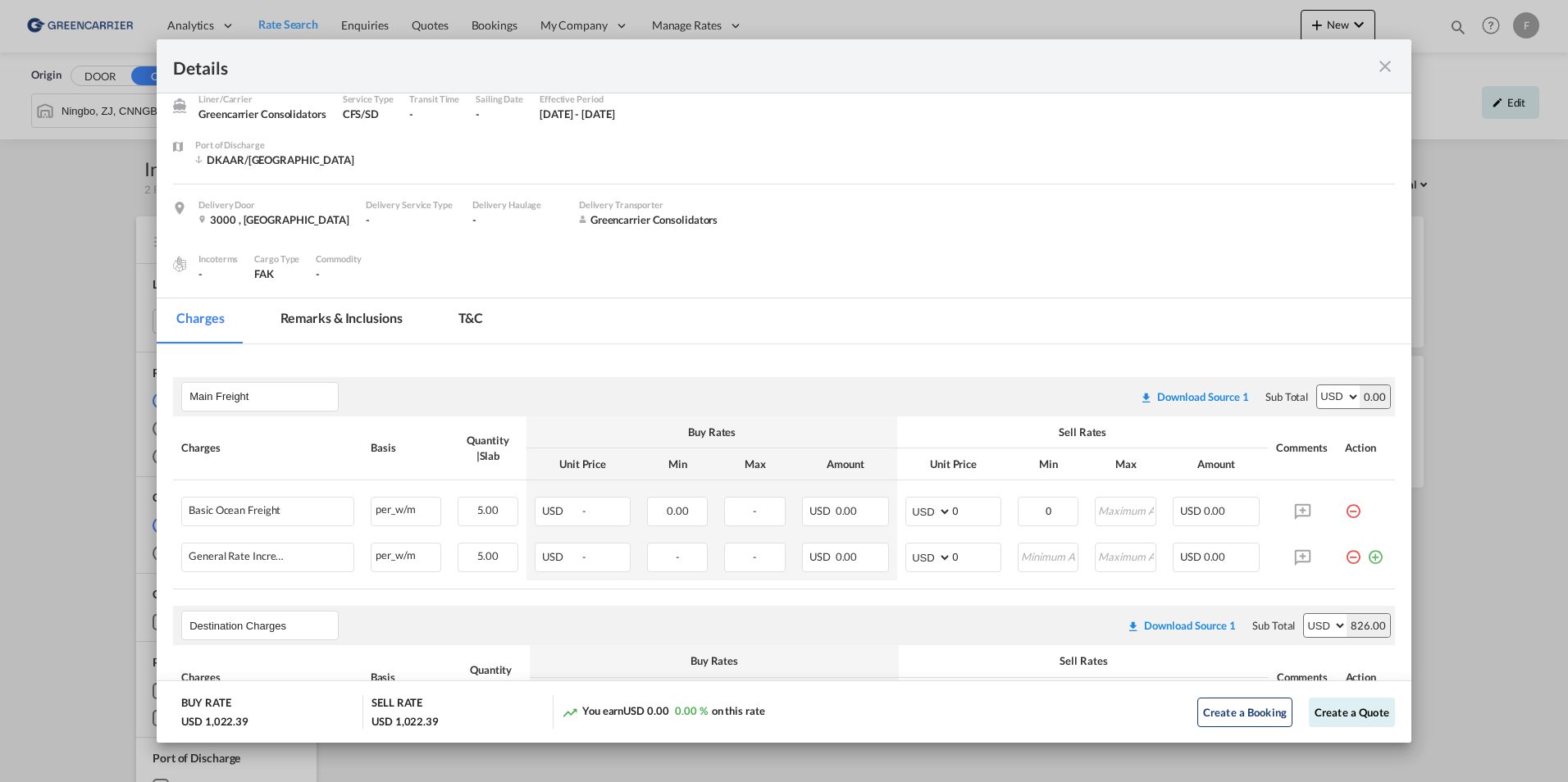
click at [1388, 66] on md-icon "icon-close fg-AAA8AD m-0 cursor" at bounding box center [1385, 66] width 20 height 20
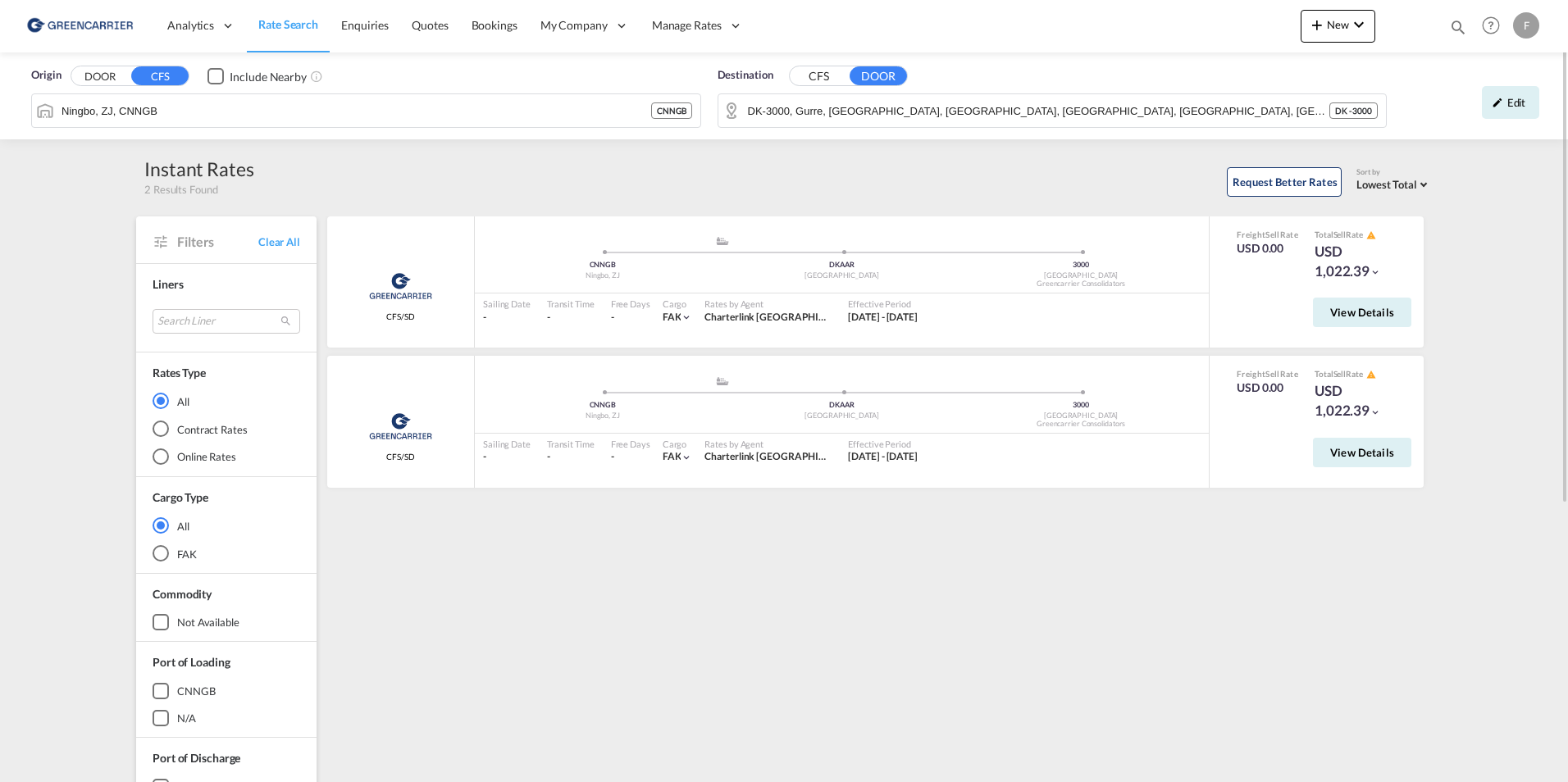
click at [989, 667] on div "Greencarrier Consolidators CFS/SD added by you .a{fill:#aaa8ad;} .a{fill:#aaa8a…" at bounding box center [878, 708] width 1107 height 984
click at [161, 108] on input "Ningbo, ZJ, CNNGB" at bounding box center [377, 110] width 631 height 24
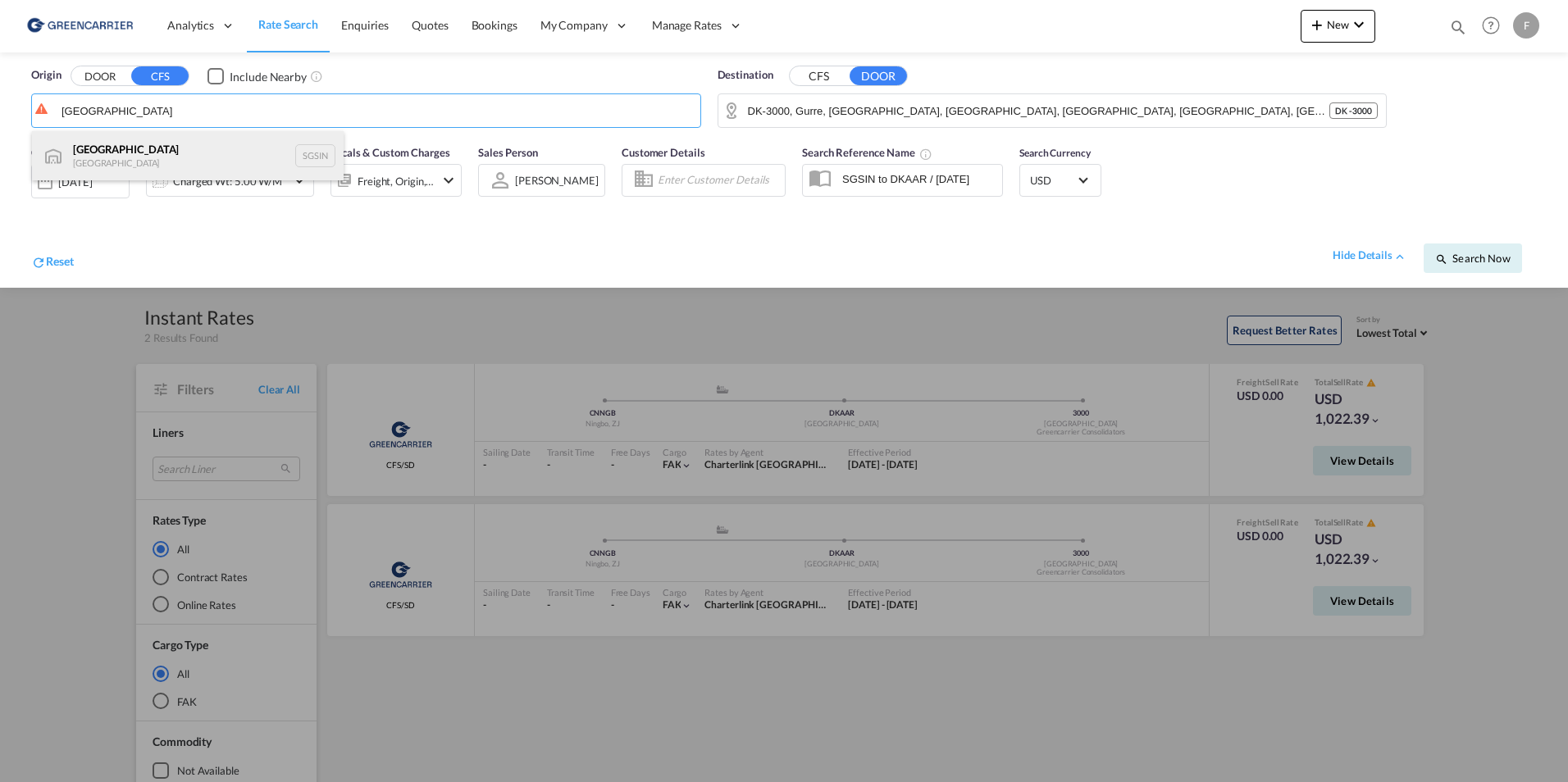
click at [171, 156] on div "Singapore Singapore SGSIN" at bounding box center [187, 155] width 312 height 49
type input "[GEOGRAPHIC_DATA], SGSIN"
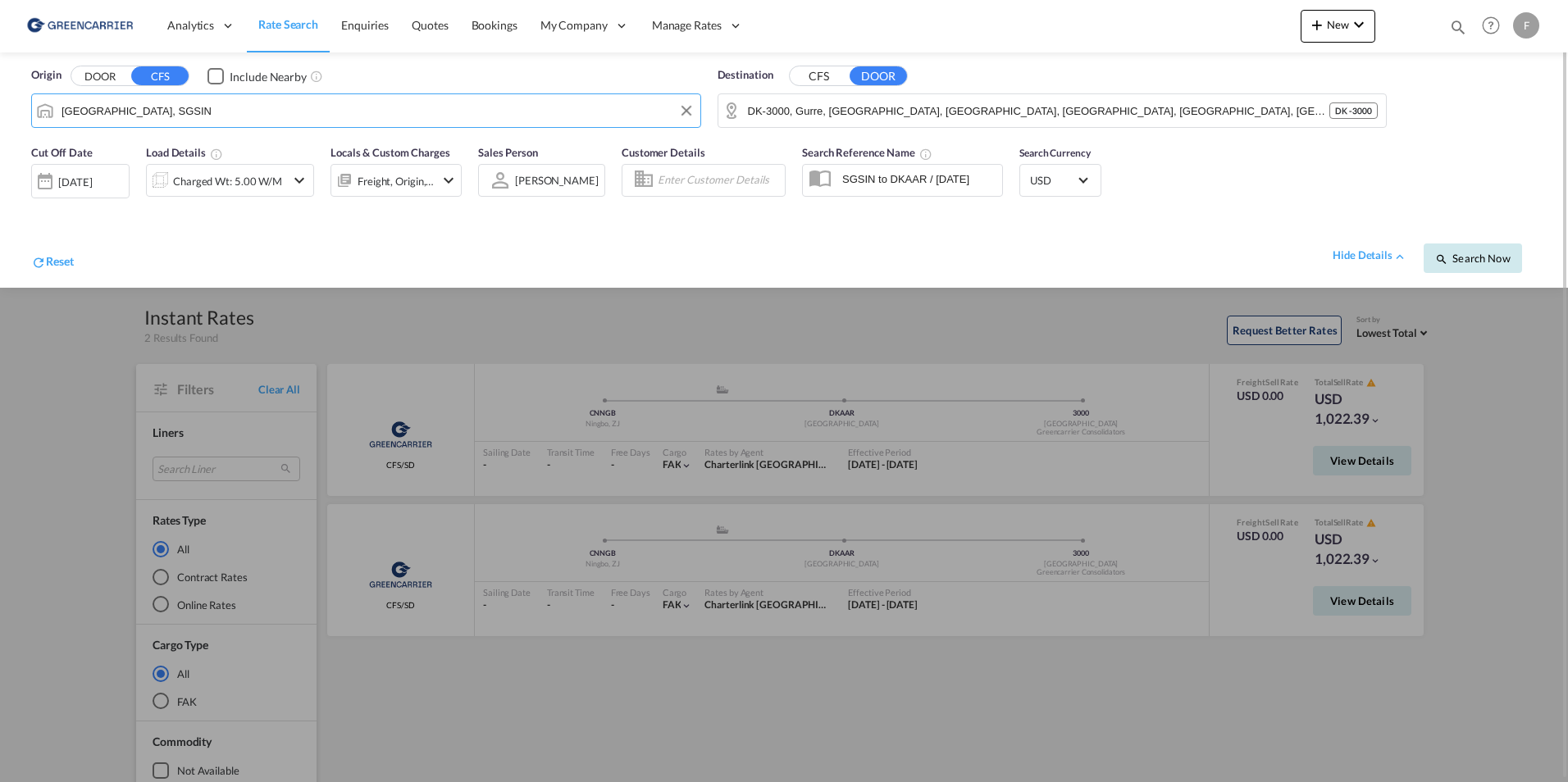
click at [1441, 260] on md-icon "icon-magnify" at bounding box center [1441, 259] width 13 height 13
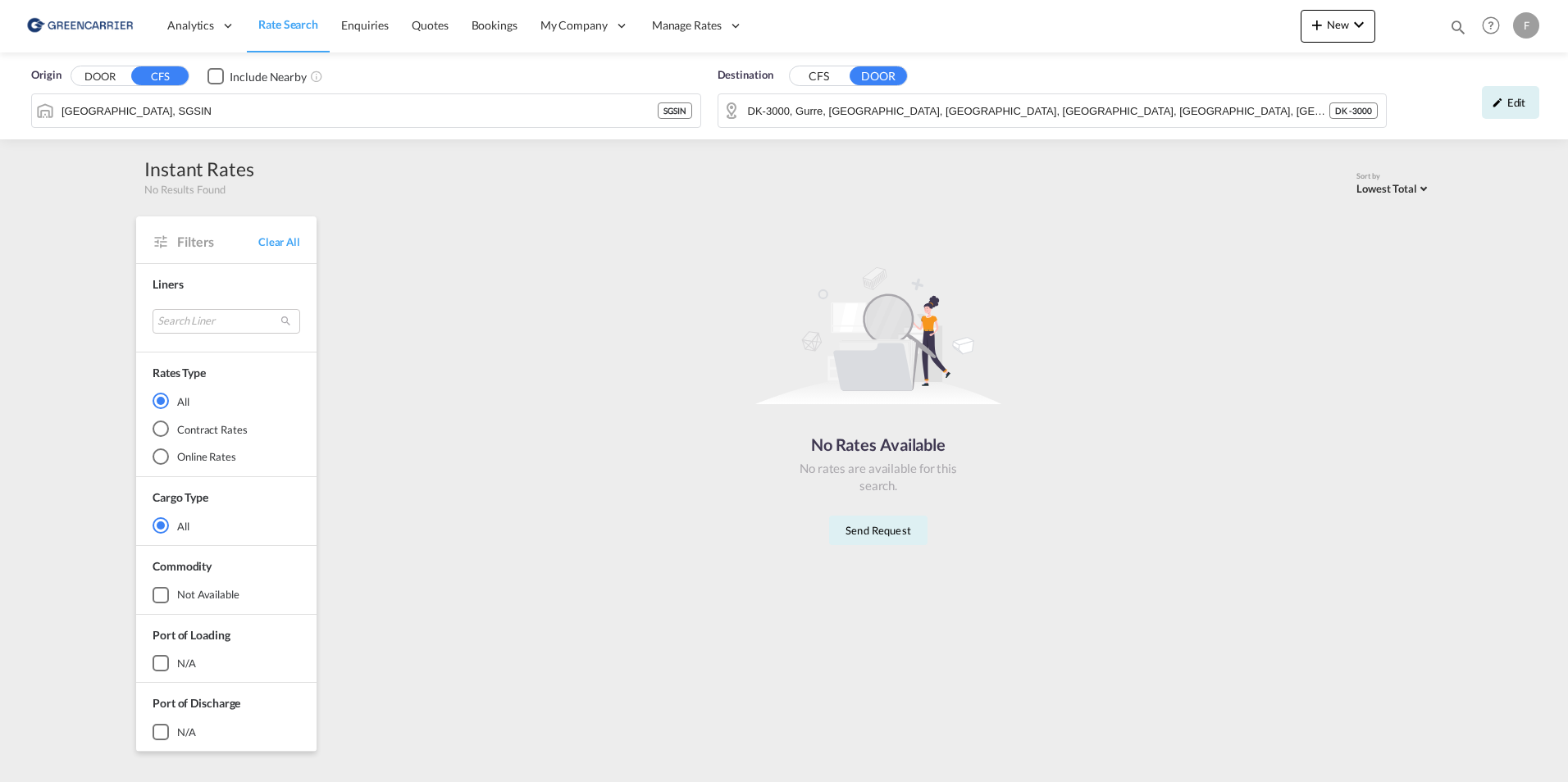
click at [656, 350] on div "No Rates Available No rates are available for this search. Send Request" at bounding box center [878, 399] width 1093 height 350
click at [271, 108] on input "[GEOGRAPHIC_DATA], SGSIN" at bounding box center [377, 110] width 631 height 24
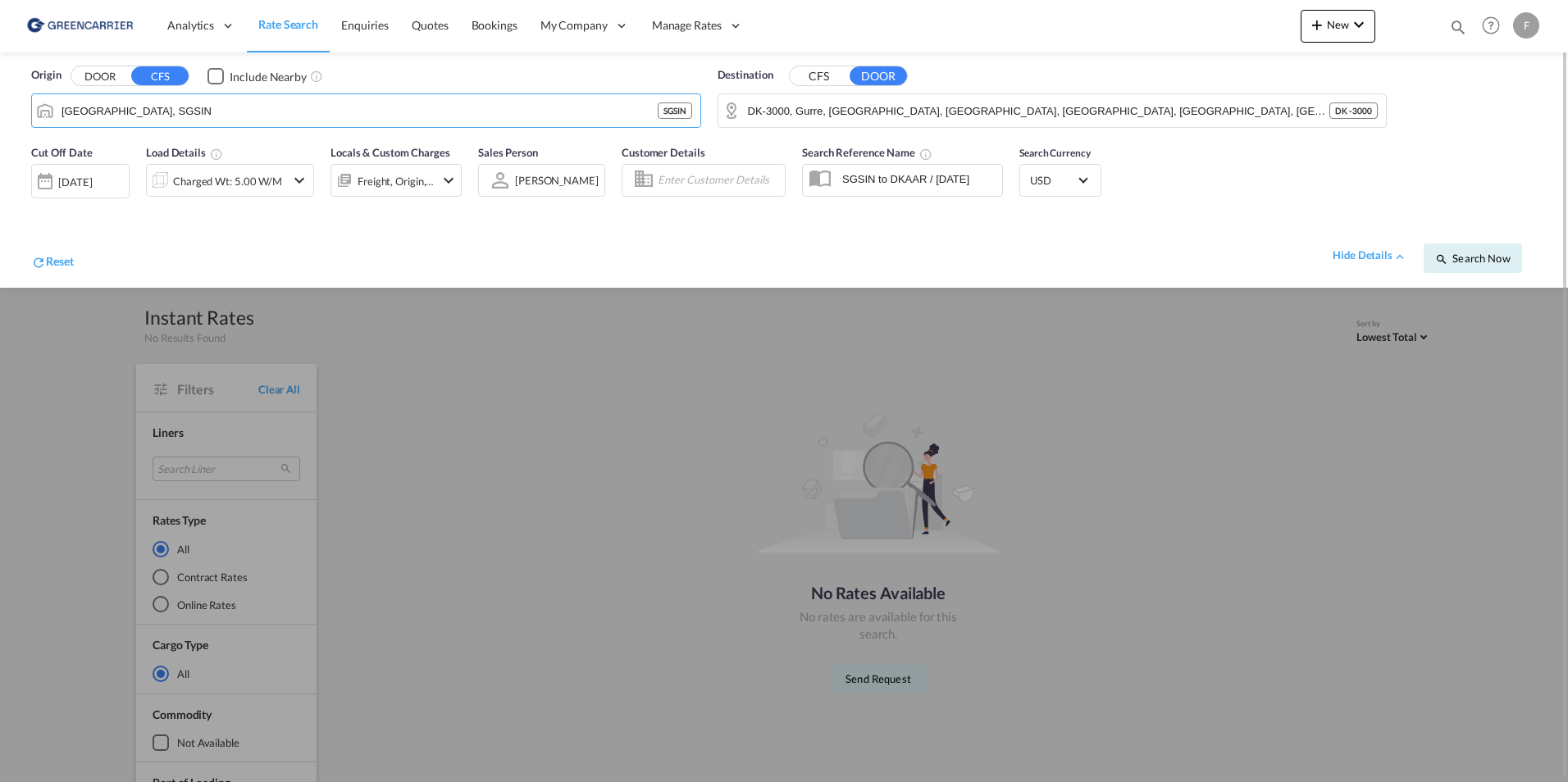
click at [633, 389] on div at bounding box center [784, 391] width 1568 height 782
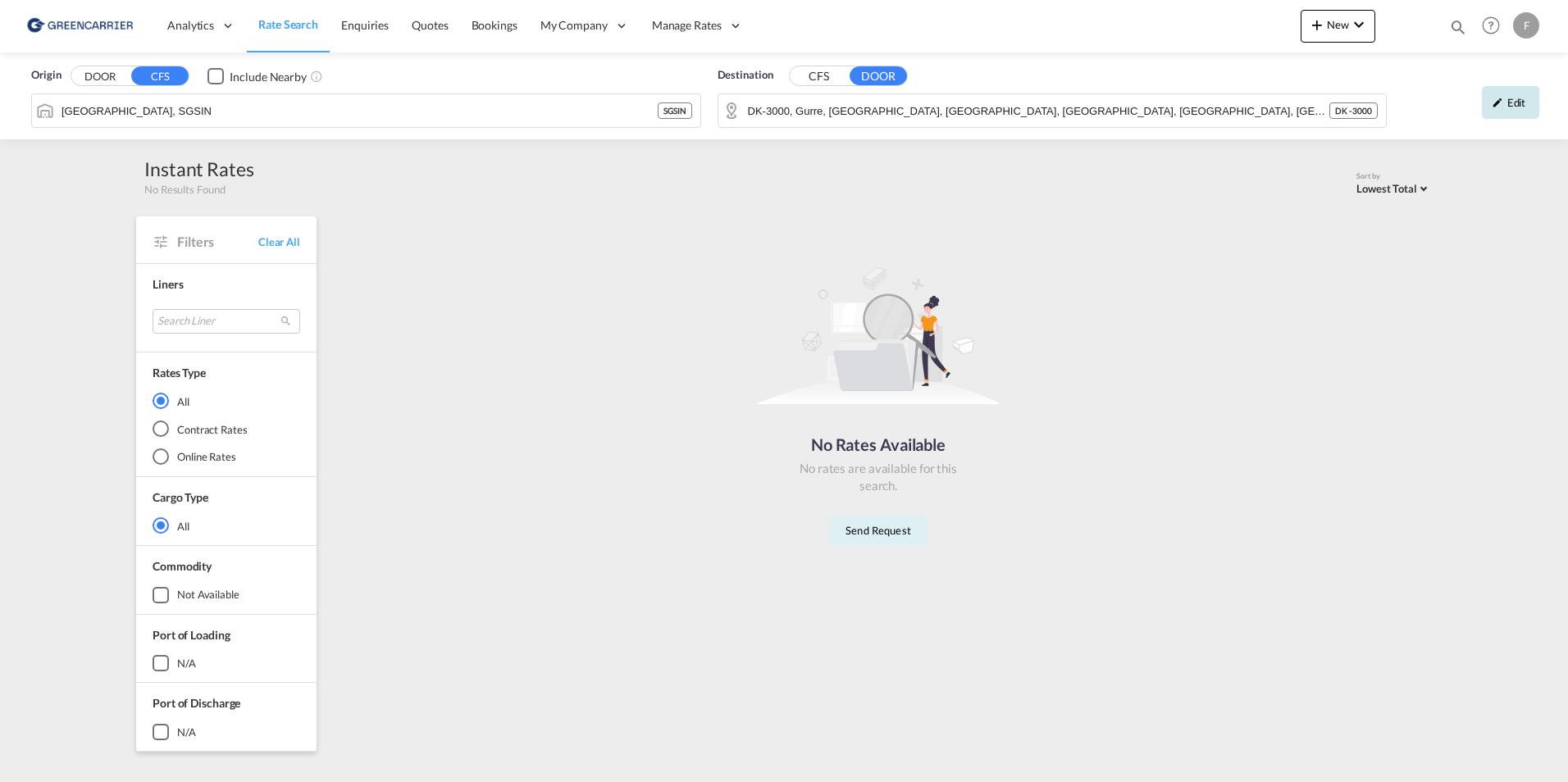
click at [1521, 107] on div "Edit" at bounding box center [1510, 102] width 57 height 33
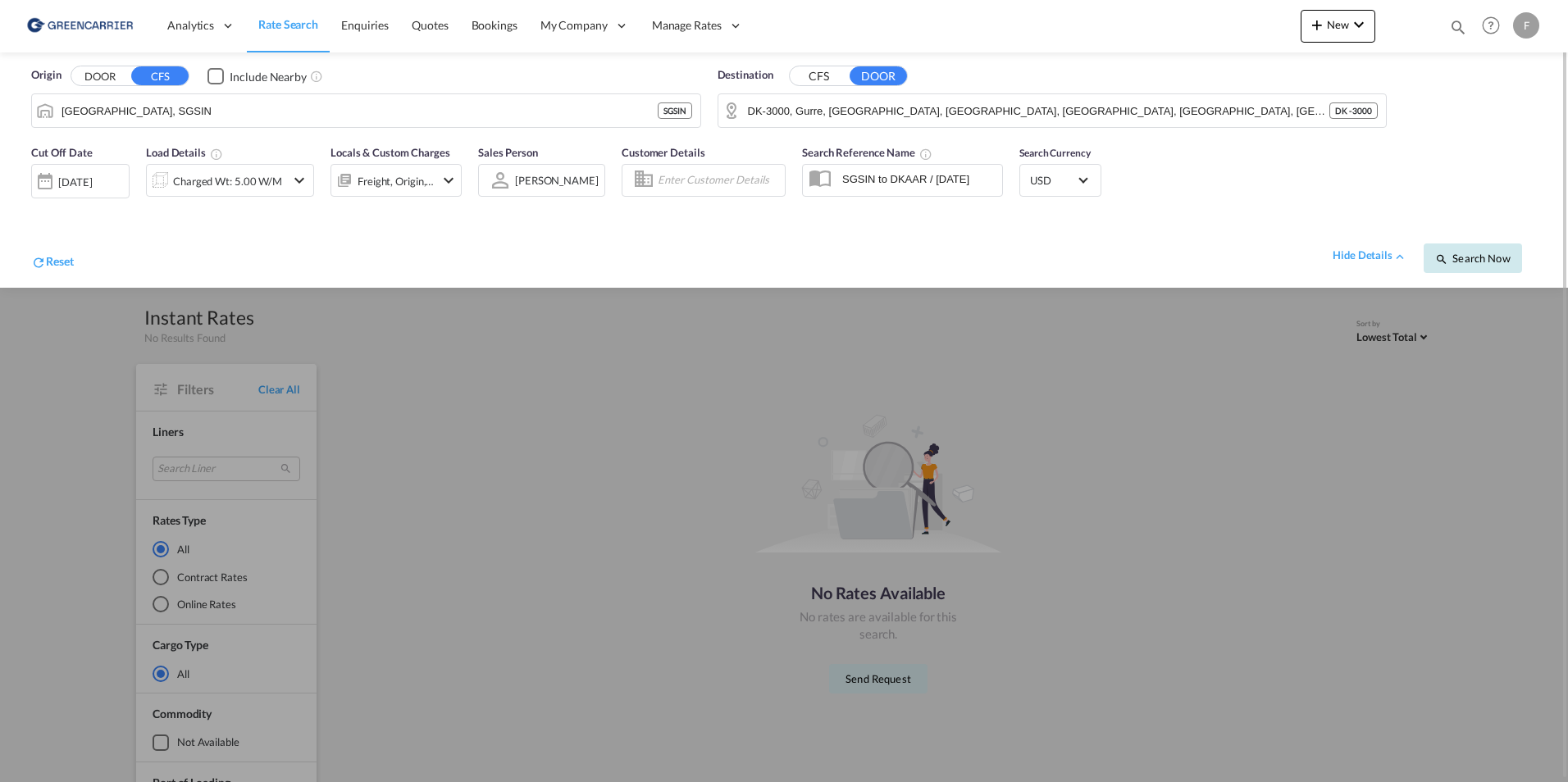
click at [1499, 250] on button "Search Now" at bounding box center [1472, 259] width 98 height 30
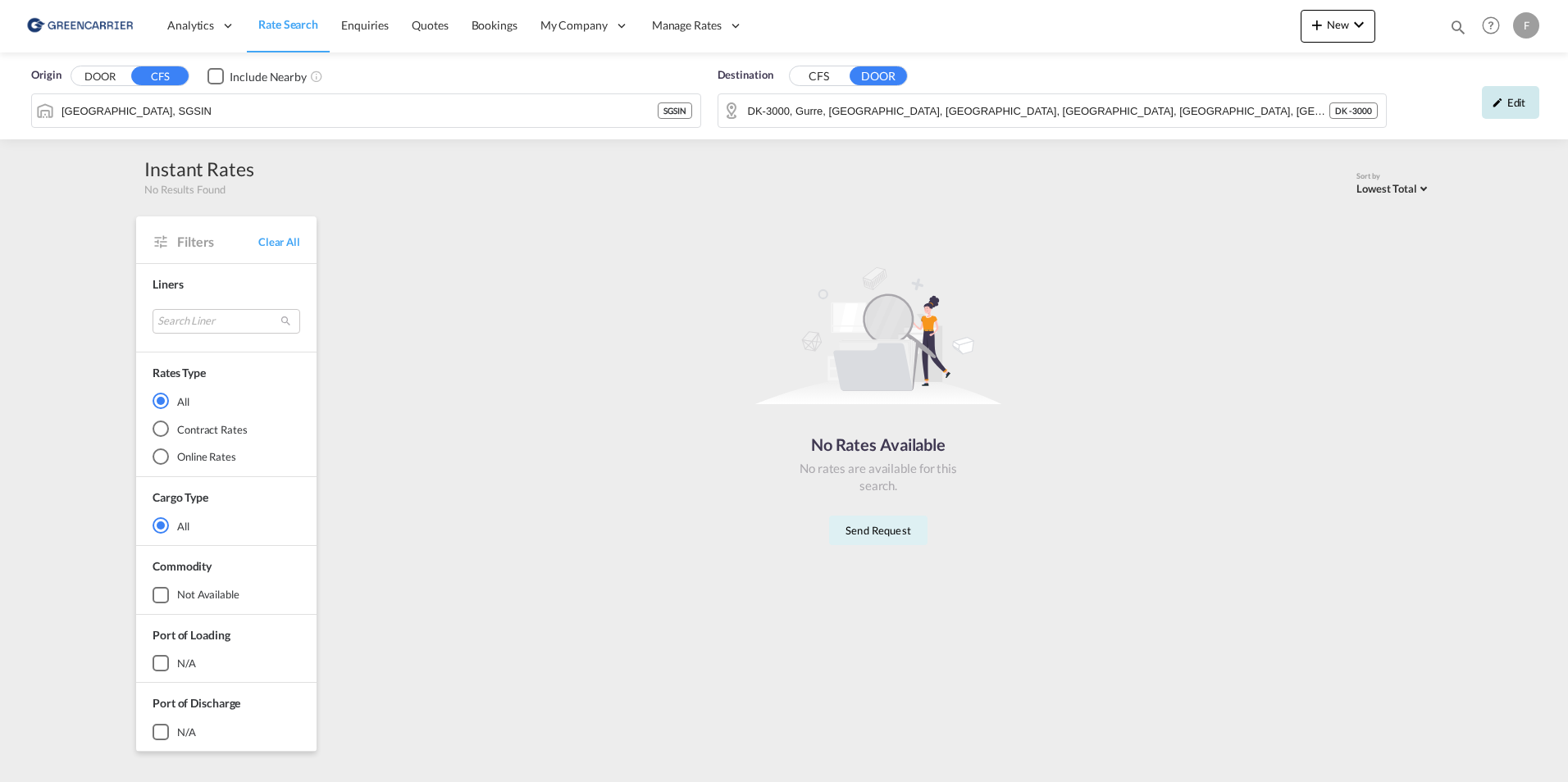
click at [1515, 113] on div "Edit" at bounding box center [1510, 102] width 57 height 33
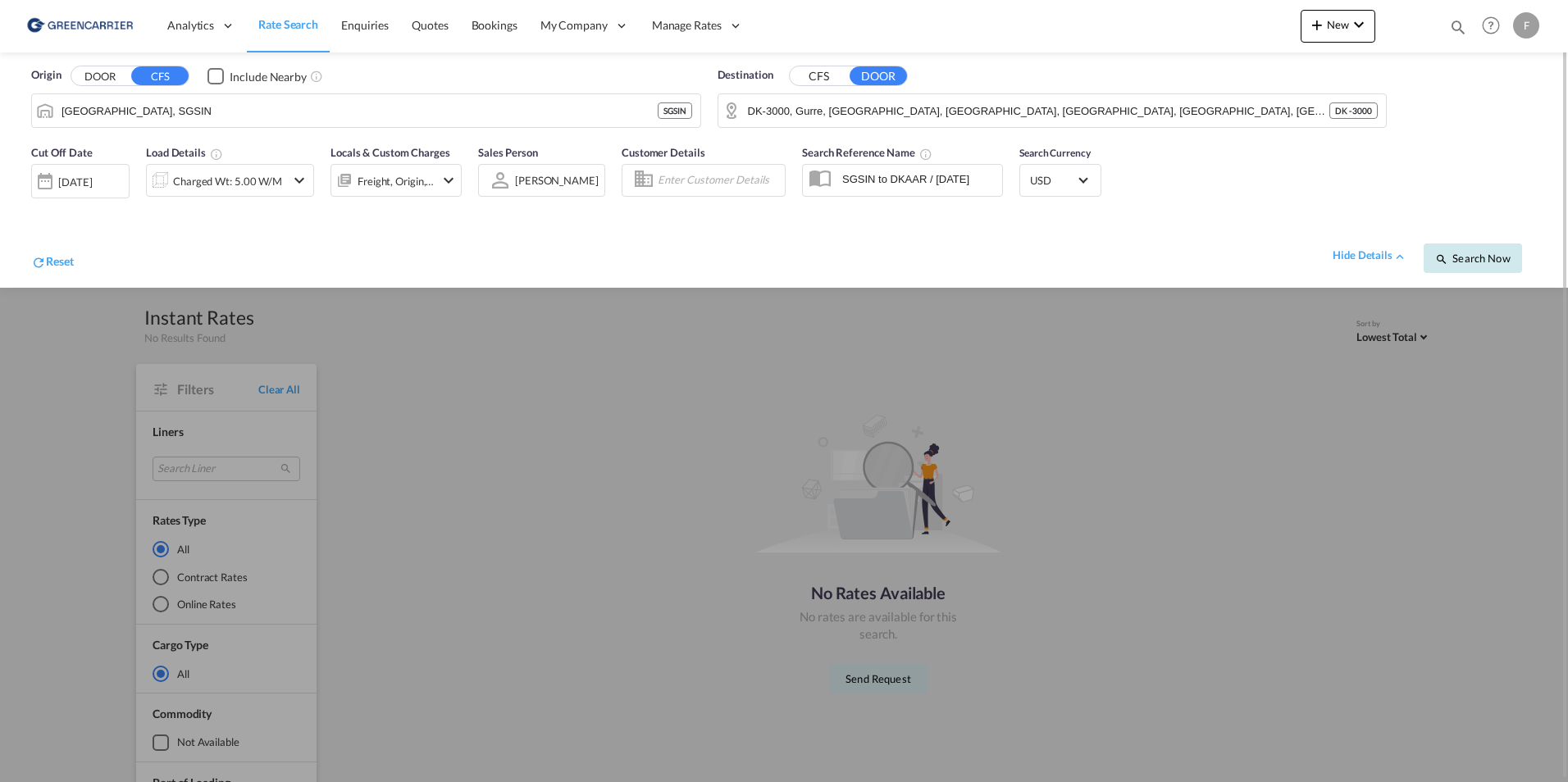
click at [1495, 257] on span "Search Now" at bounding box center [1473, 258] width 75 height 13
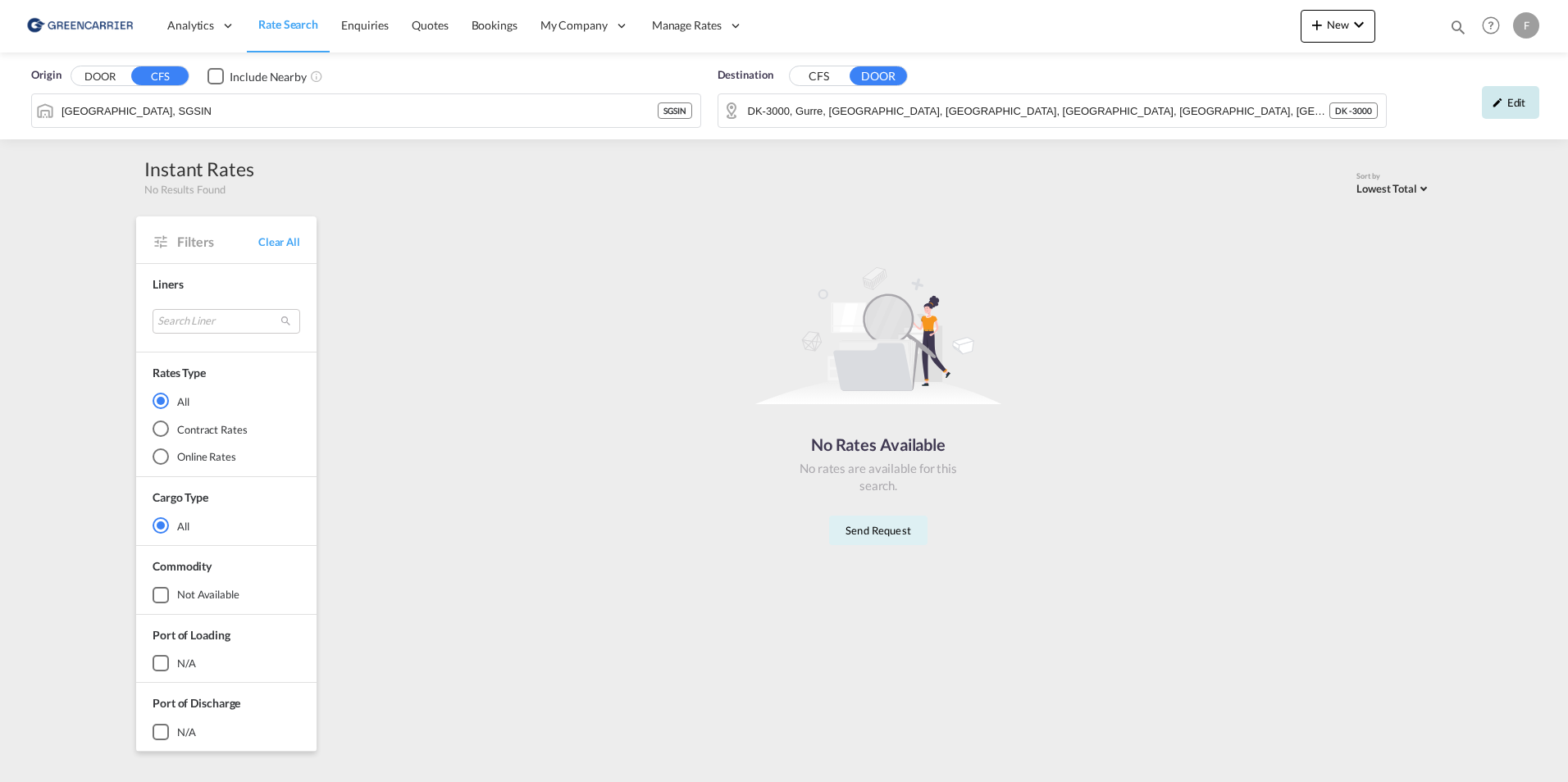
click at [1500, 103] on md-icon "icon-pencil" at bounding box center [1497, 102] width 11 height 11
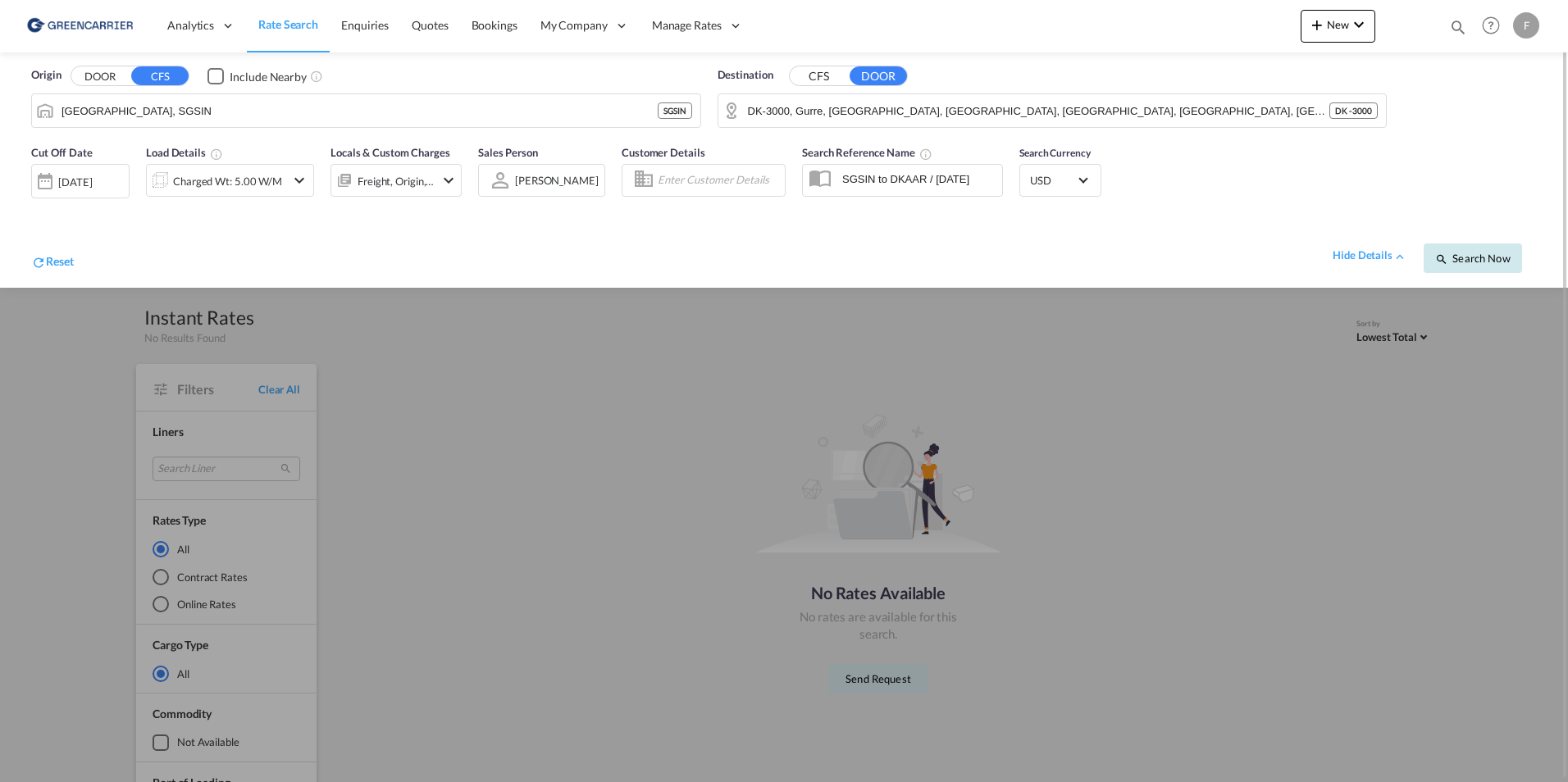
click at [1486, 252] on span "Search Now" at bounding box center [1473, 258] width 75 height 13
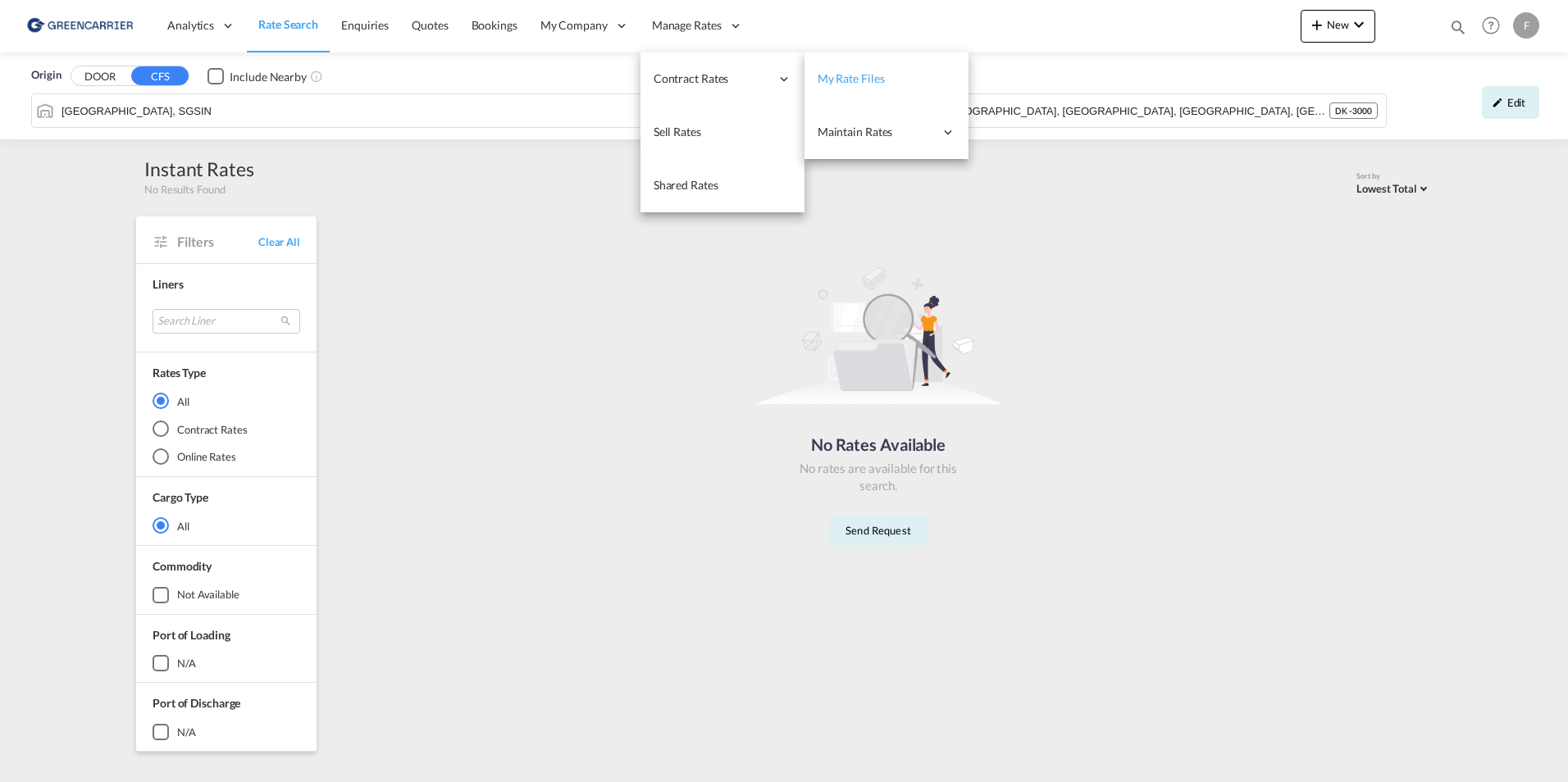
click at [847, 88] on link "My Rate Files" at bounding box center [886, 78] width 164 height 53
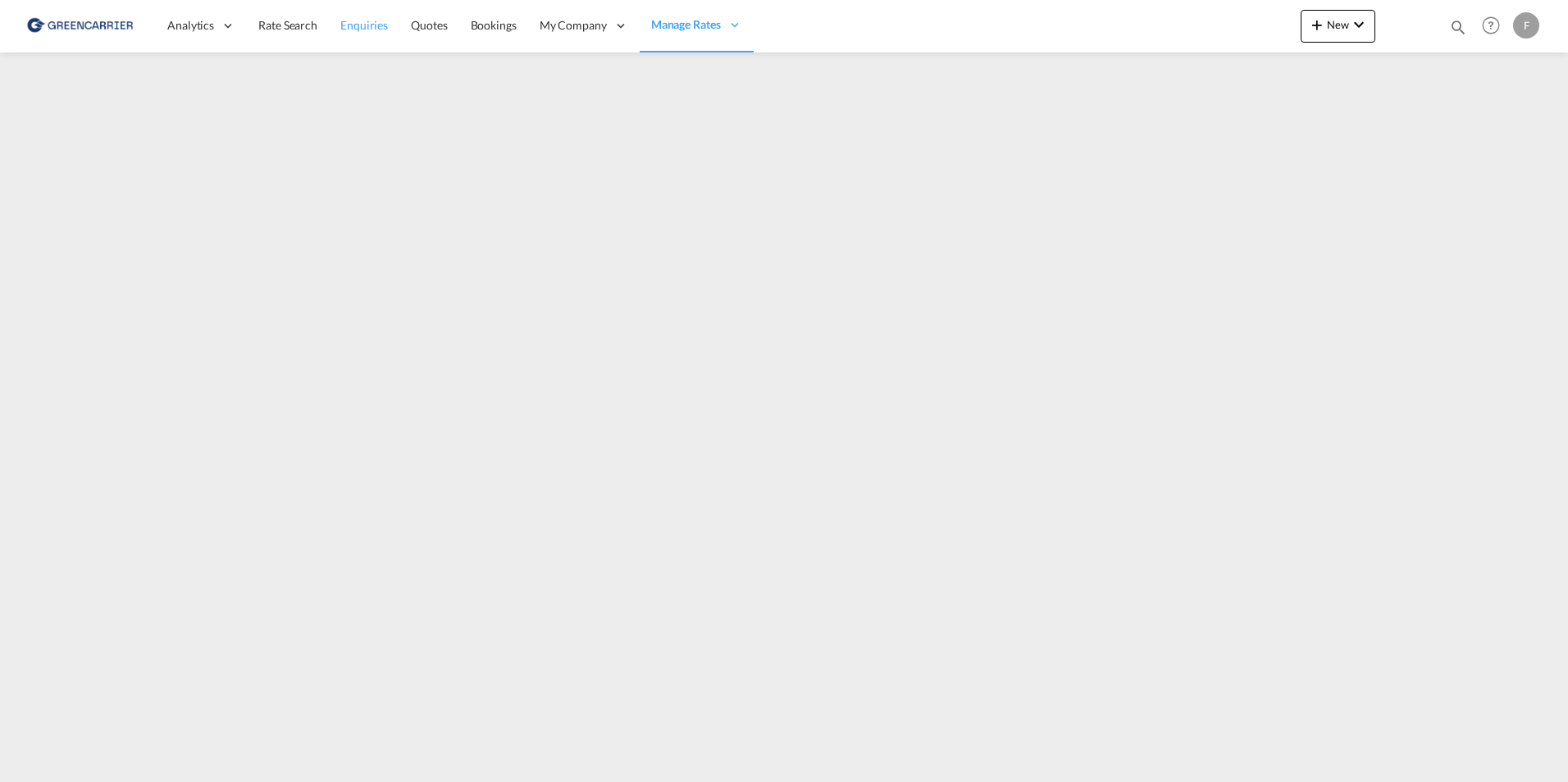
click at [374, 32] on span "Enquiries" at bounding box center [364, 25] width 48 height 14
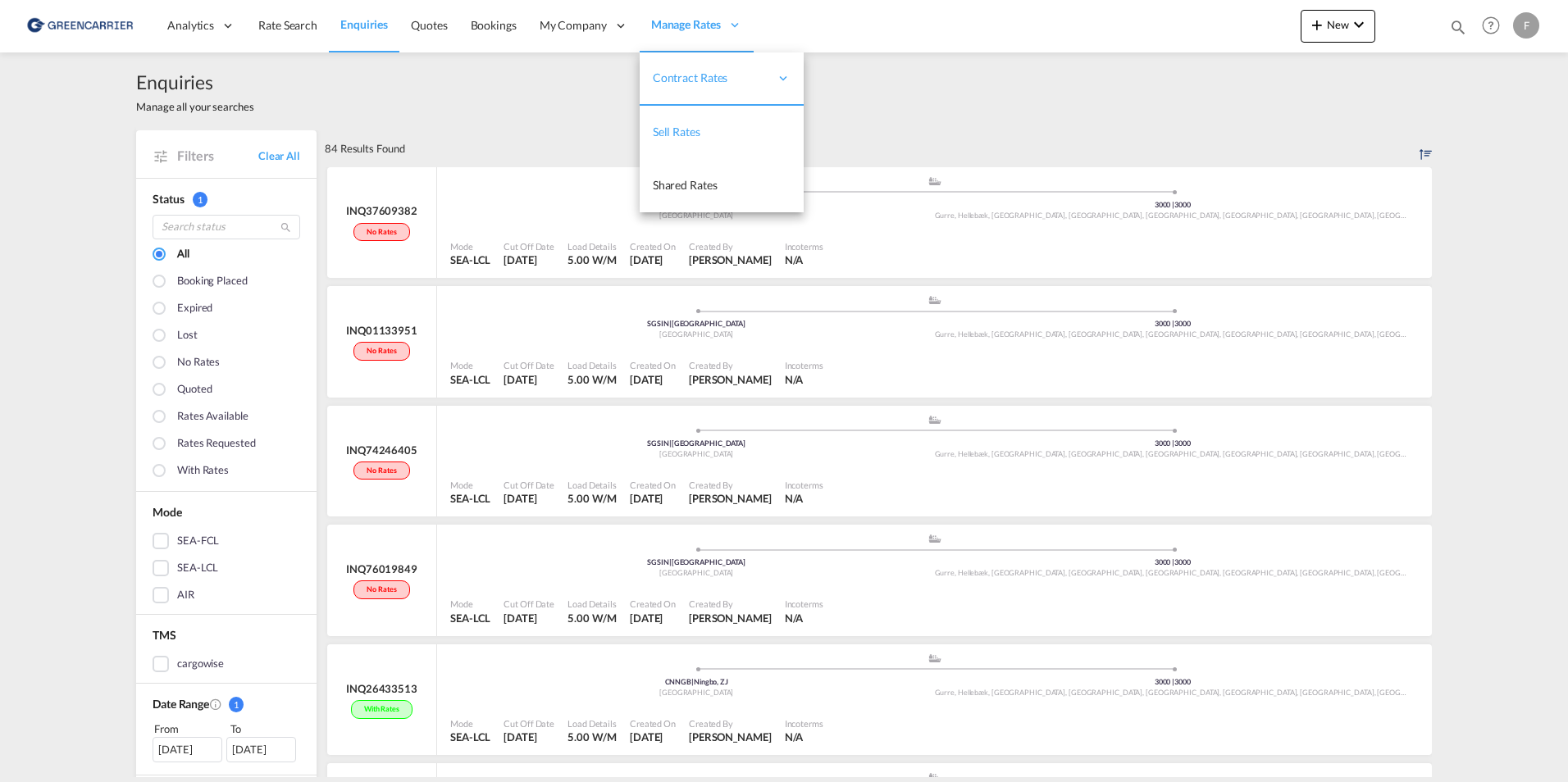
click at [681, 131] on span "Sell Rates" at bounding box center [676, 132] width 48 height 14
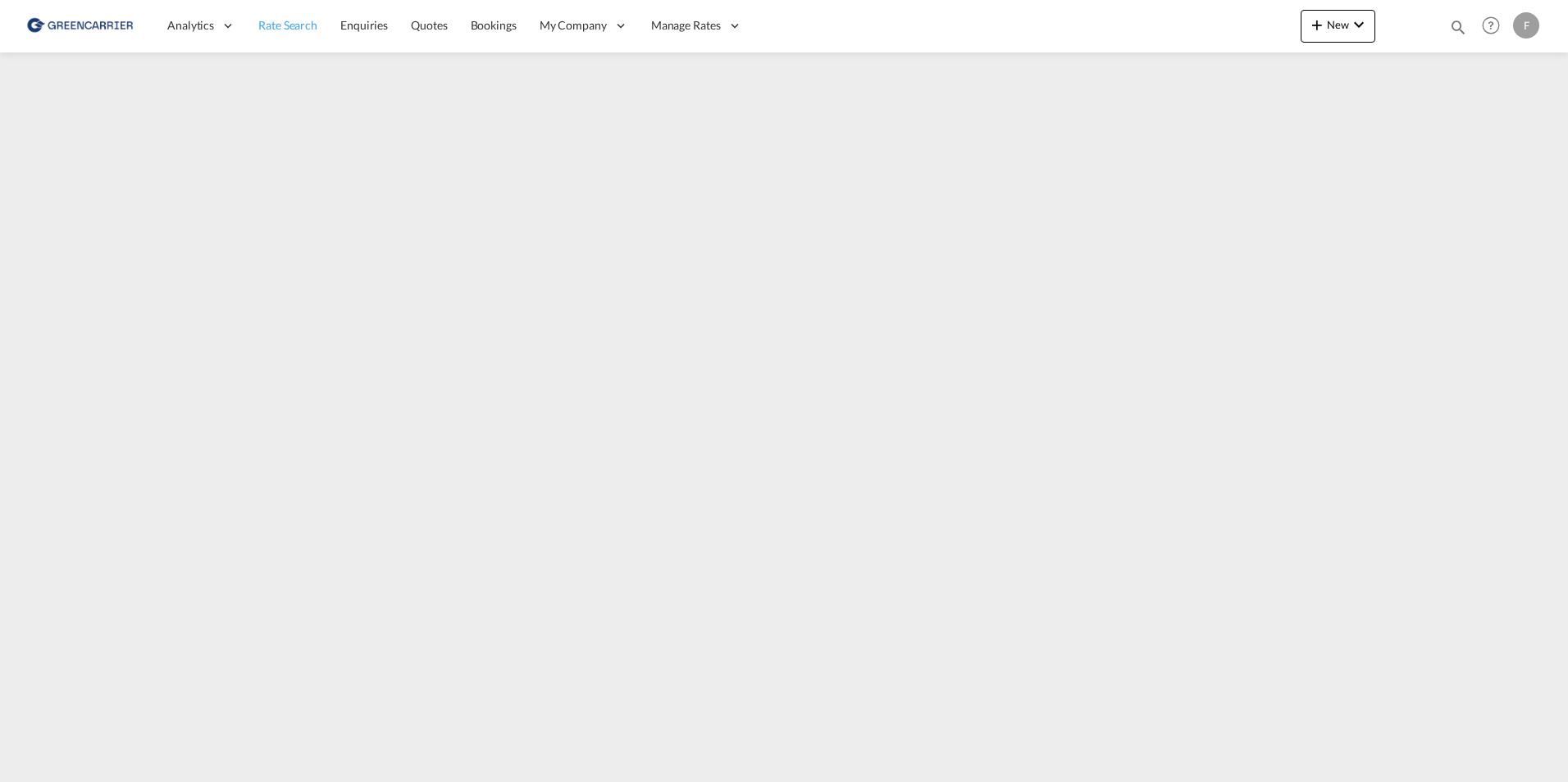
click at [287, 37] on link "Rate Search" at bounding box center [287, 25] width 82 height 53
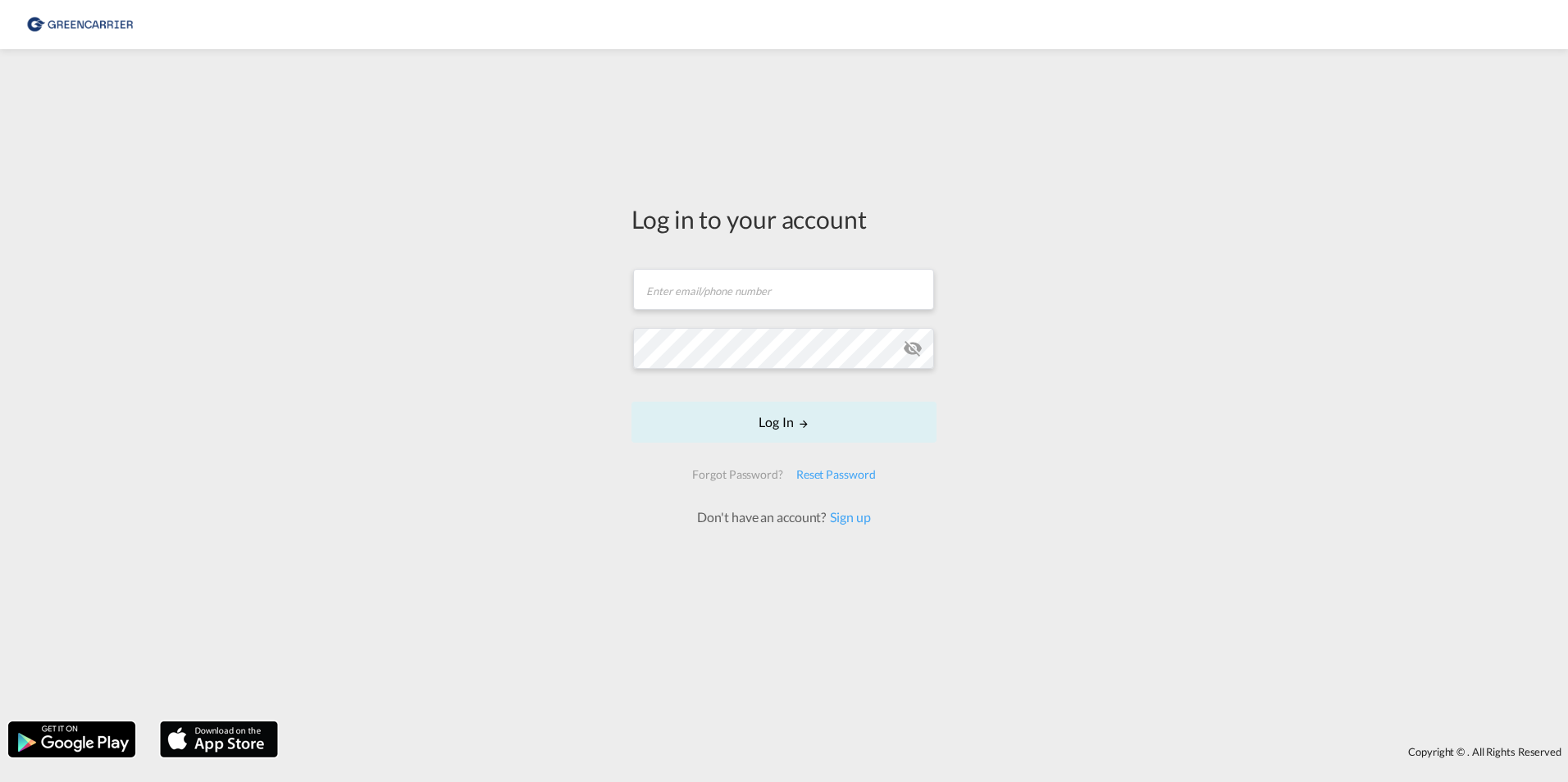
type input "filip.pehrsson@greencarrier.com"
click at [832, 436] on button "Log In" at bounding box center [784, 422] width 305 height 41
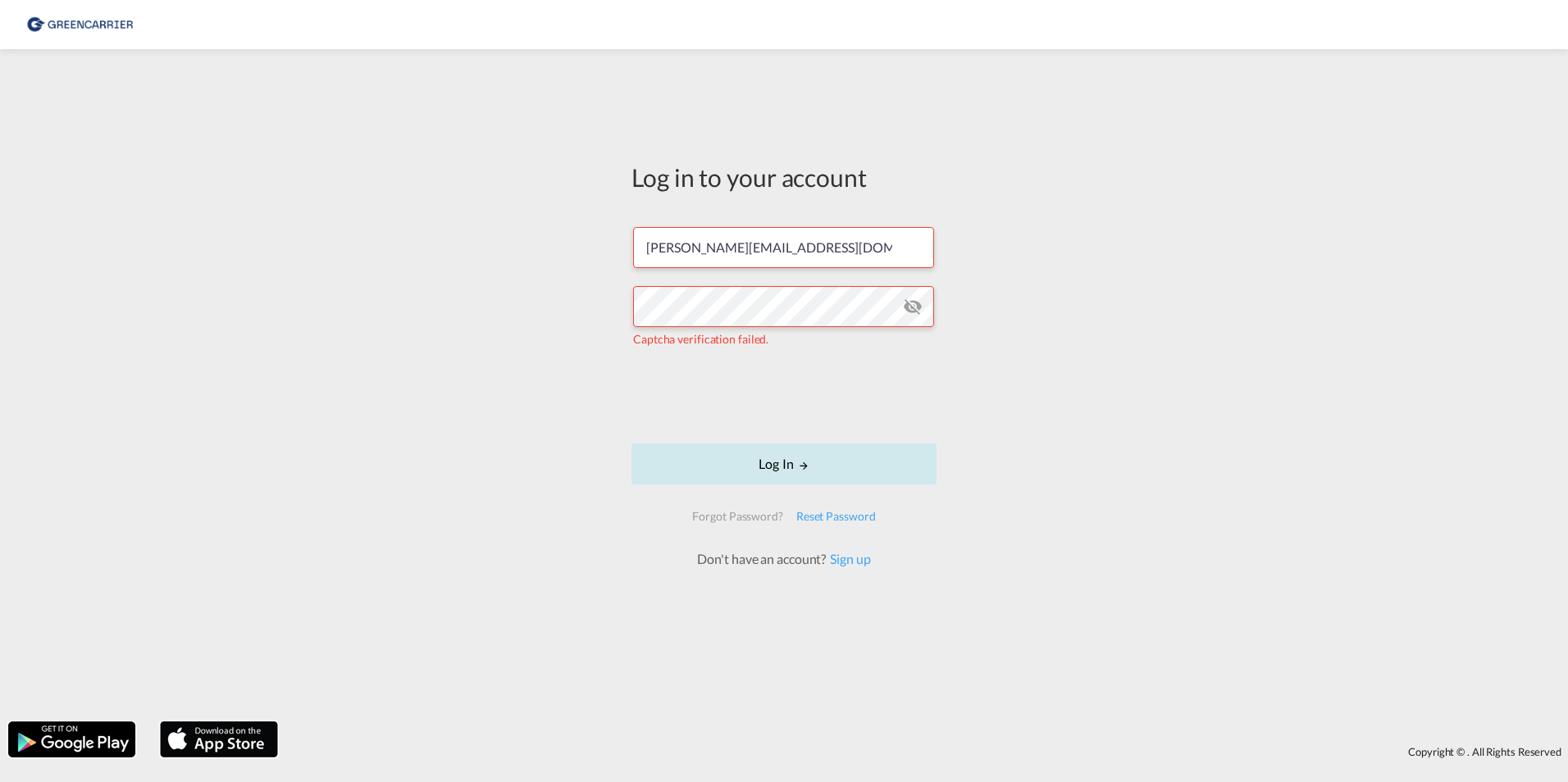
click at [759, 470] on button "Log In" at bounding box center [784, 463] width 305 height 41
